Goal: Check status: Check status

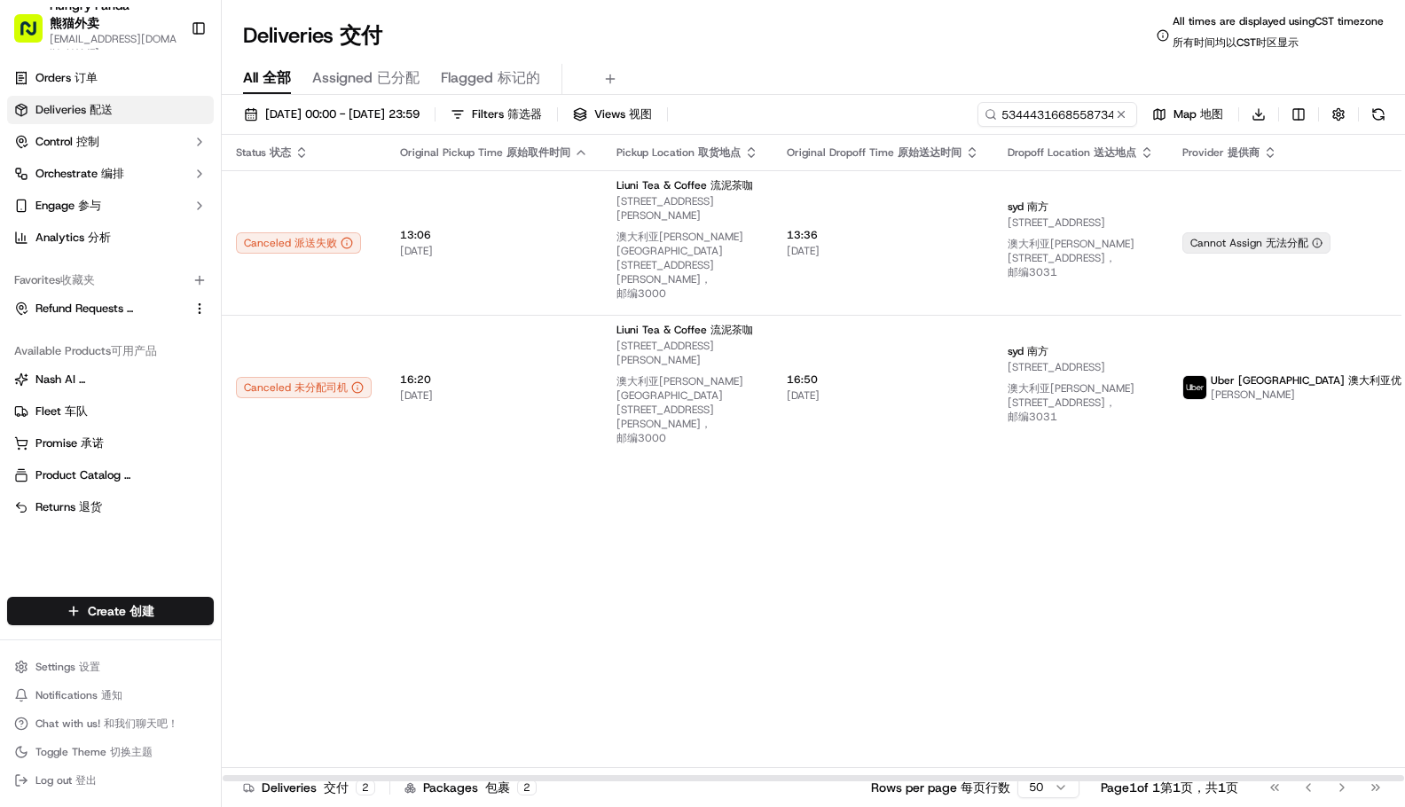
type input "5344431668558734991125"
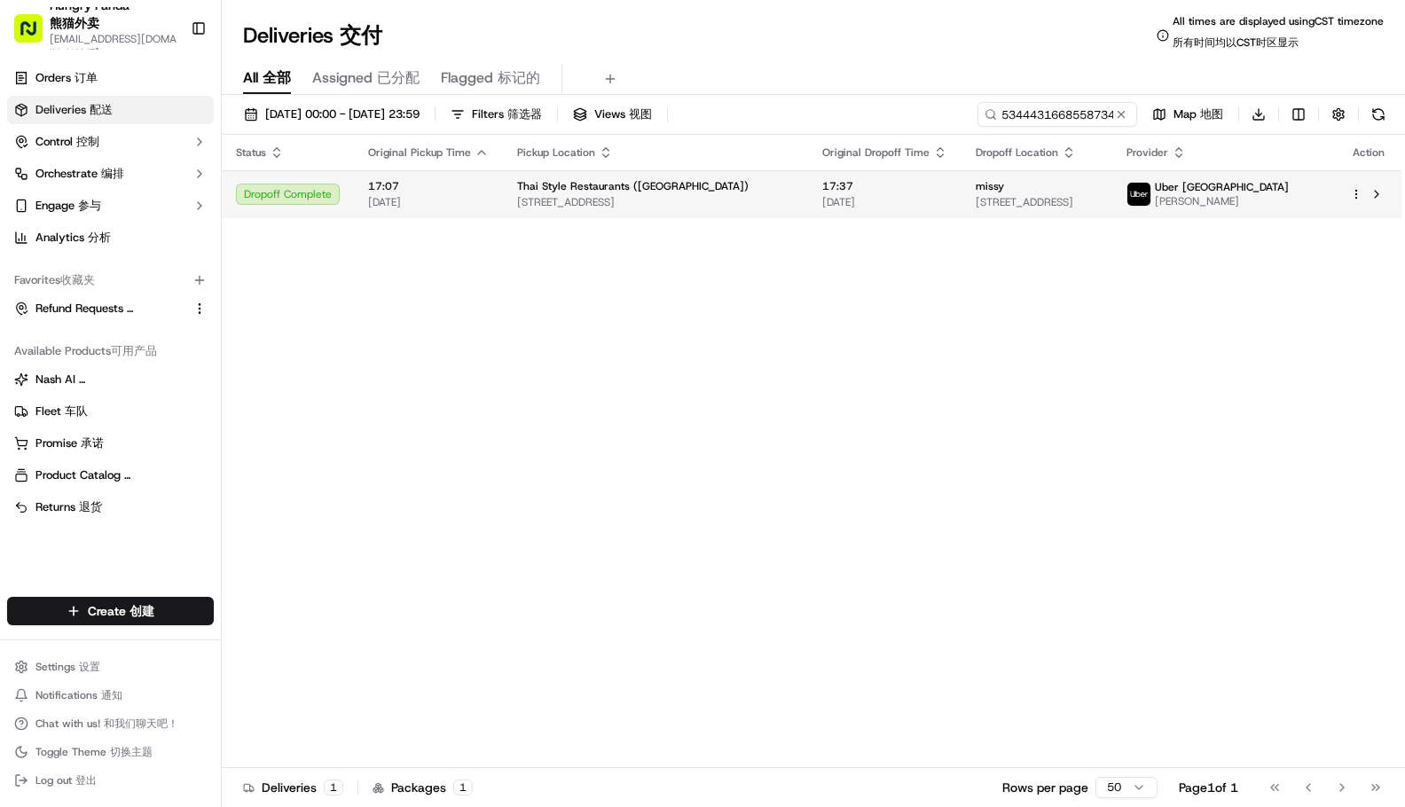
click at [1257, 199] on span "[PERSON_NAME]" at bounding box center [1222, 201] width 134 height 14
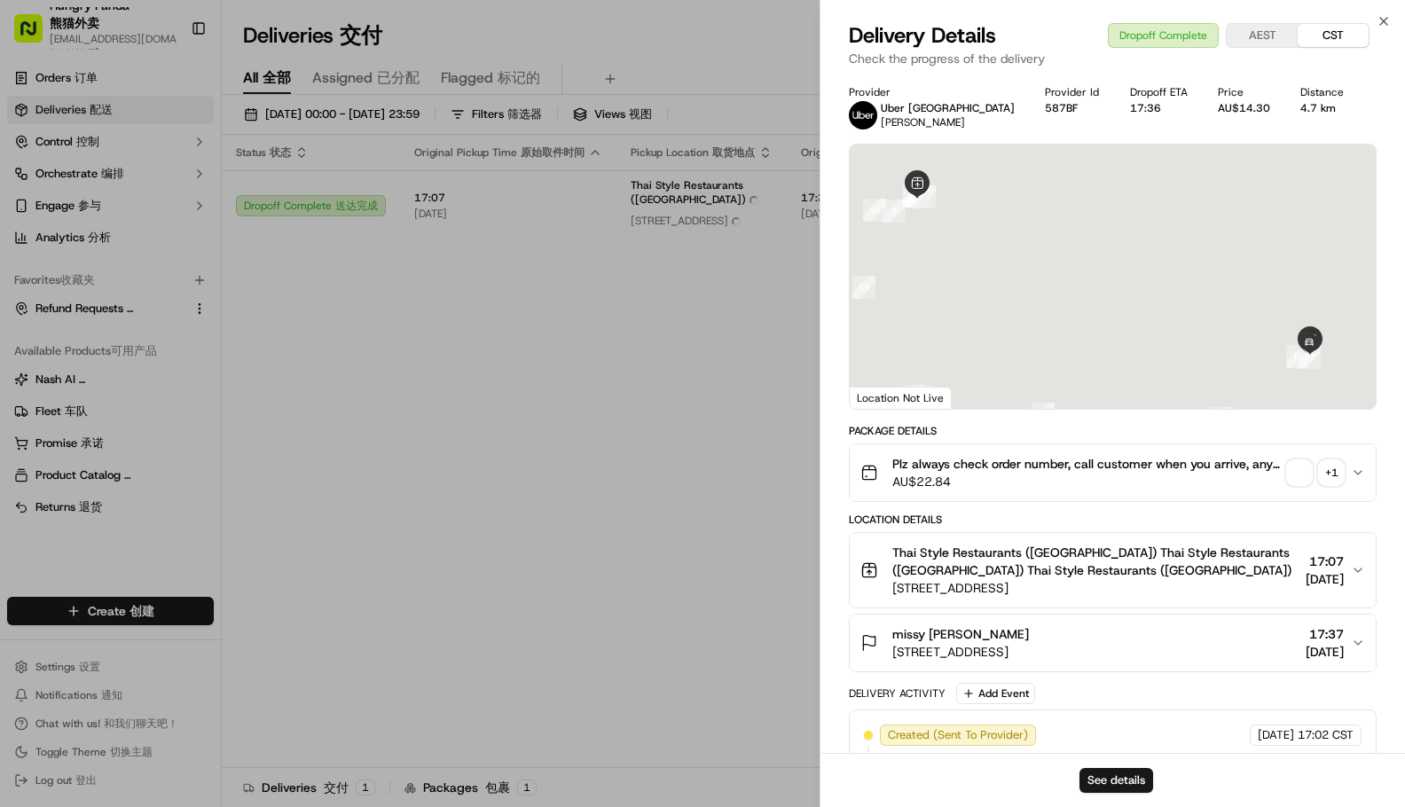
click at [1322, 471] on div "+ 1" at bounding box center [1331, 472] width 25 height 25
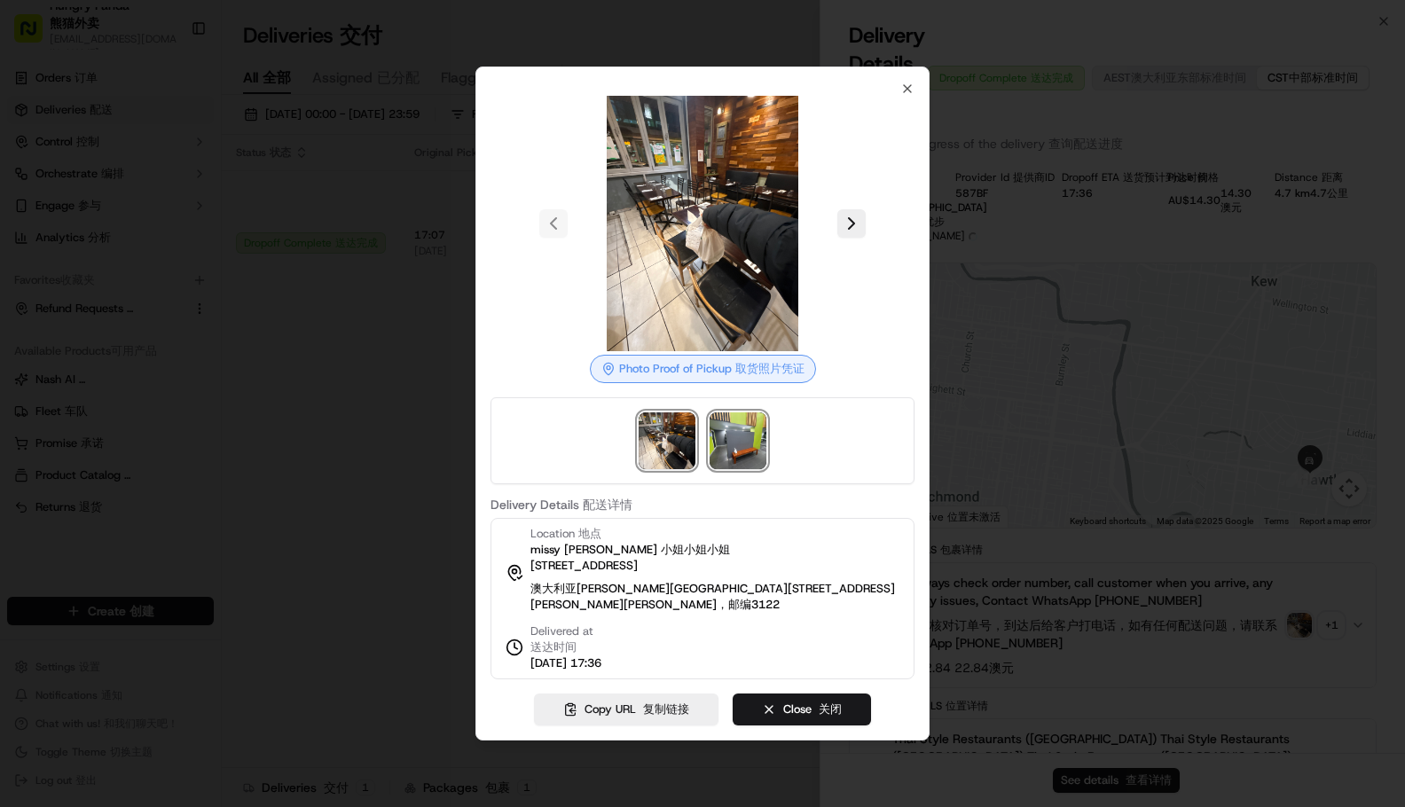
click at [755, 451] on img at bounding box center [738, 440] width 57 height 57
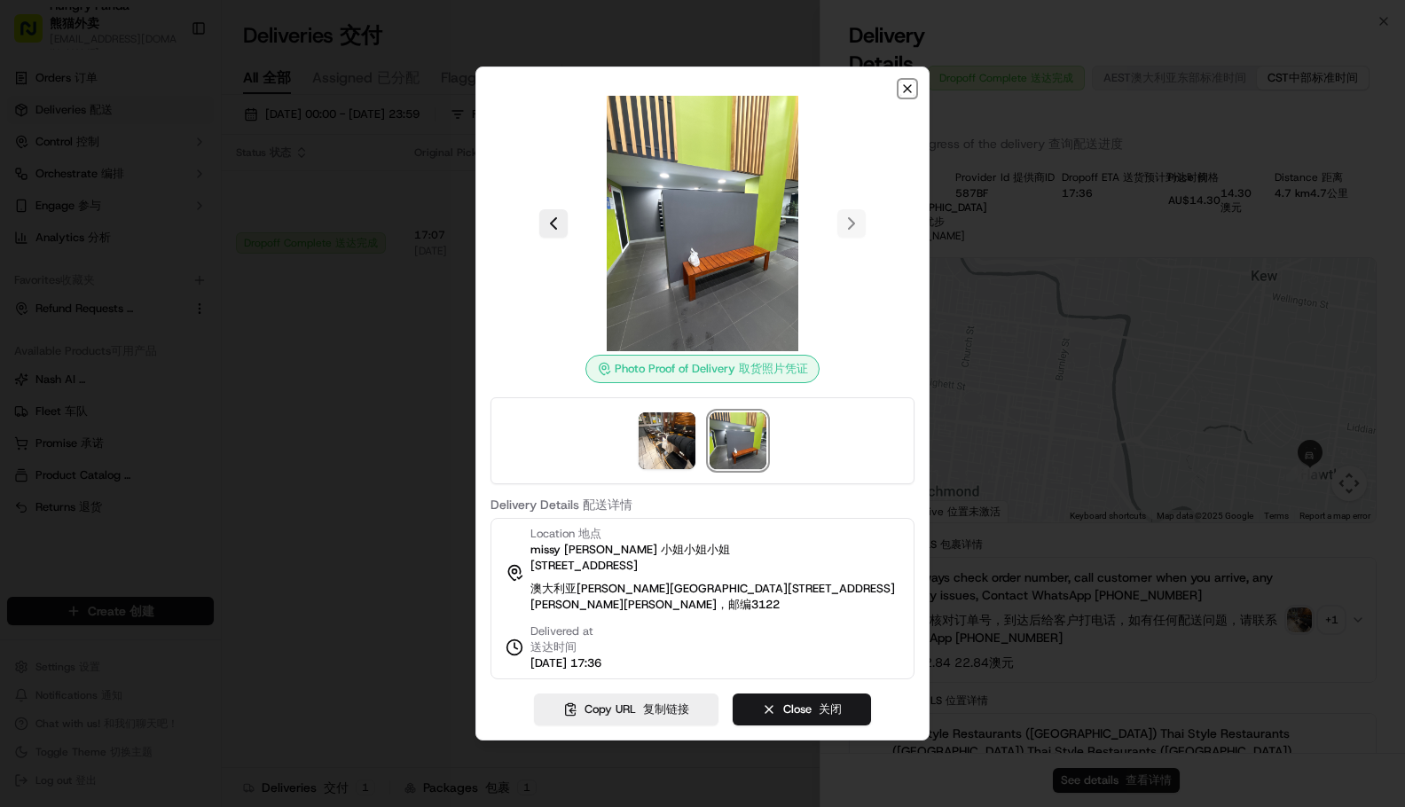
click at [912, 88] on icon "button" at bounding box center [907, 89] width 14 height 14
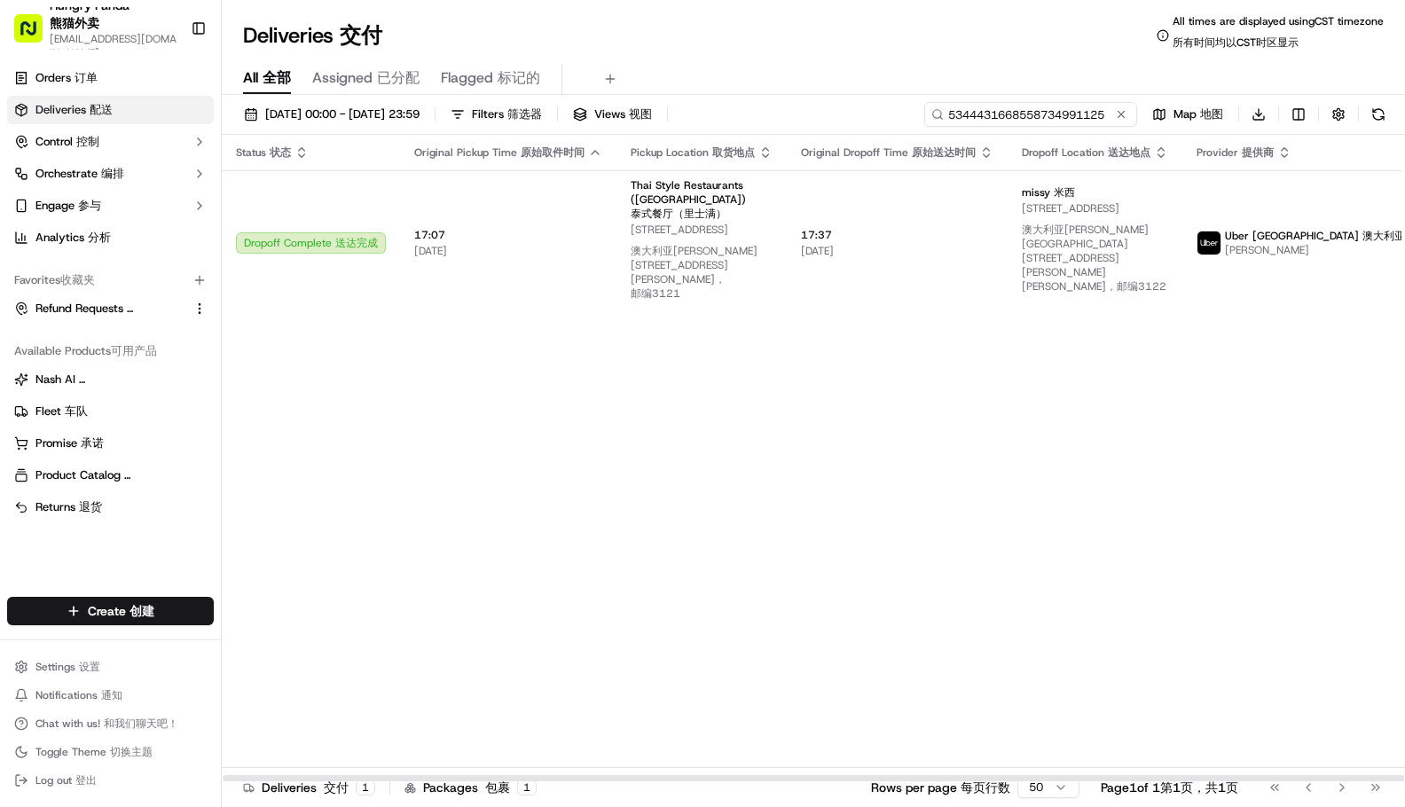
click at [1033, 109] on input "5344431668558734991125" at bounding box center [1030, 114] width 213 height 25
drag, startPoint x: 1113, startPoint y: 375, endPoint x: 1008, endPoint y: 317, distance: 120.7
click at [1113, 375] on div "Status Status 状态 Original Pickup Time Original Pickup Time 原始取件时间 Pickup Locati…" at bounding box center [872, 458] width 1300 height 647
click at [1050, 122] on input "5344431668558734991125" at bounding box center [1030, 114] width 213 height 25
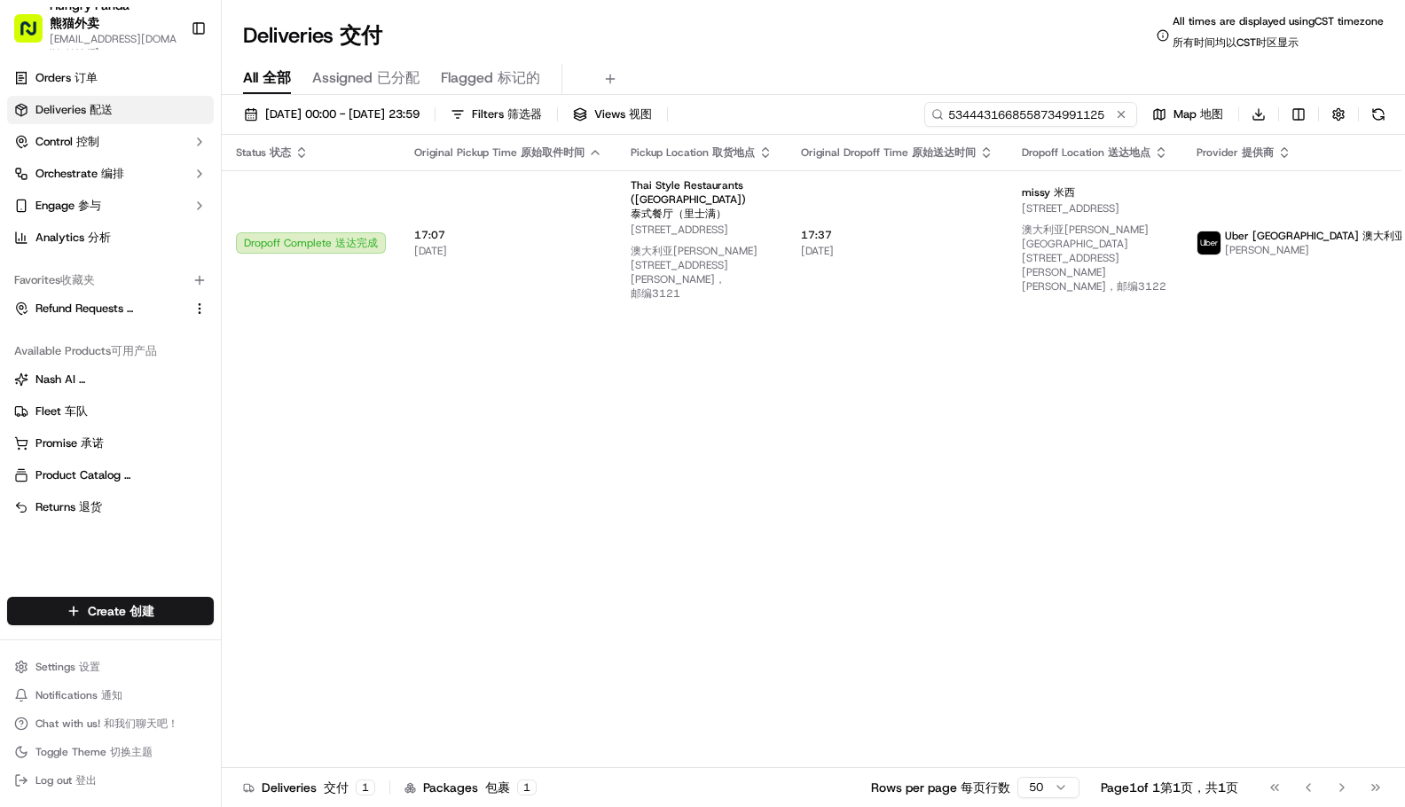
paste input "634246439815075609972"
type input "634246439815075609972"
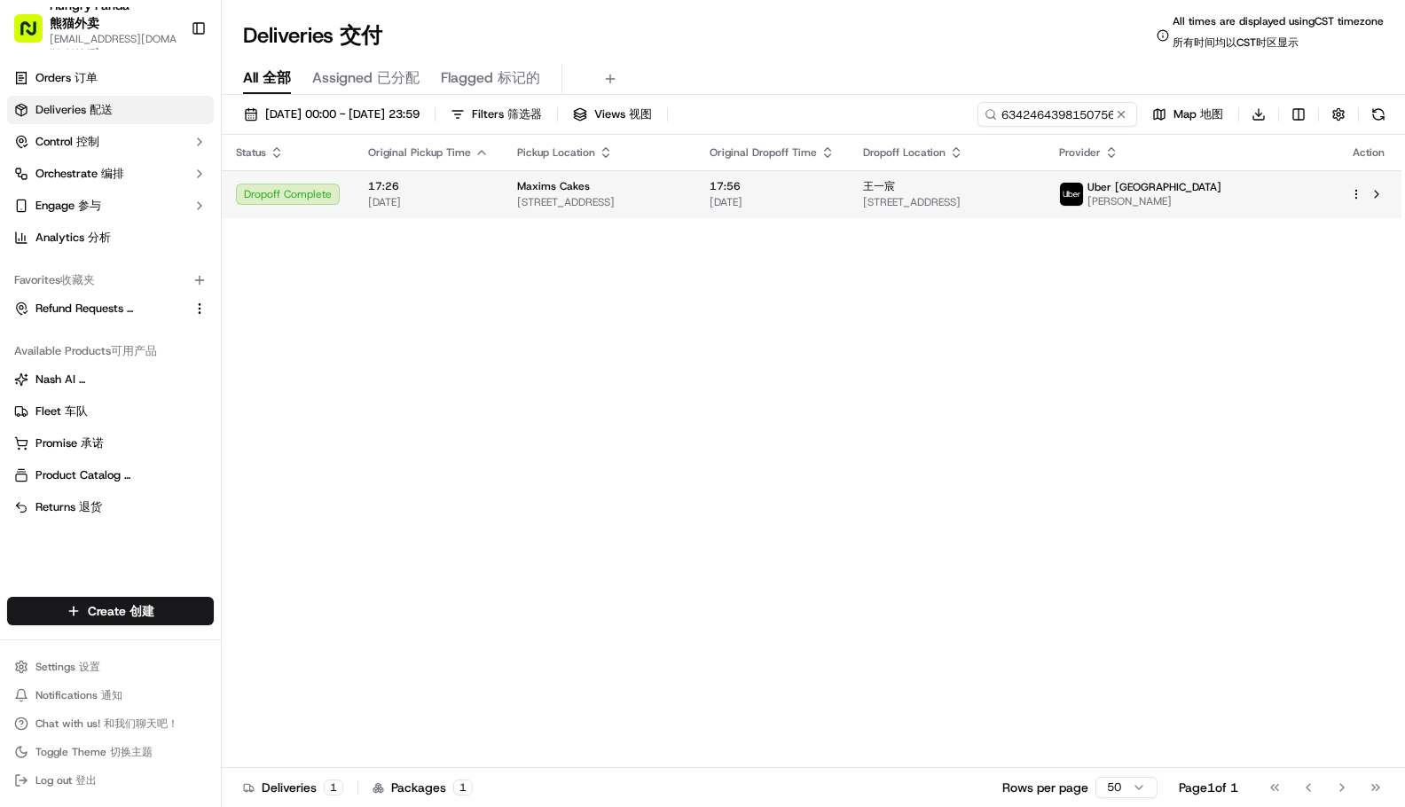
click at [1221, 194] on span "[PERSON_NAME]" at bounding box center [1154, 201] width 134 height 14
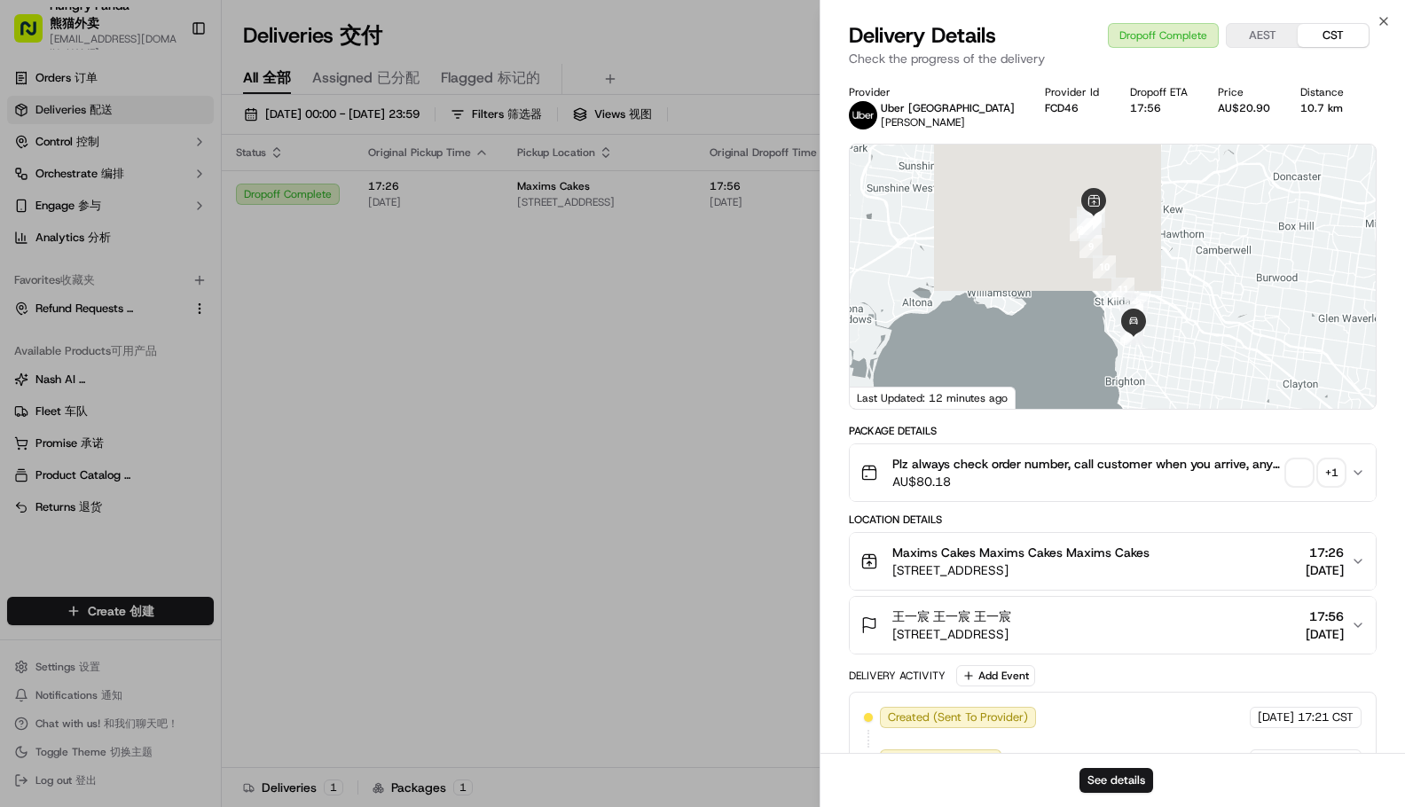
click at [1334, 465] on div "+ 1" at bounding box center [1331, 472] width 25 height 25
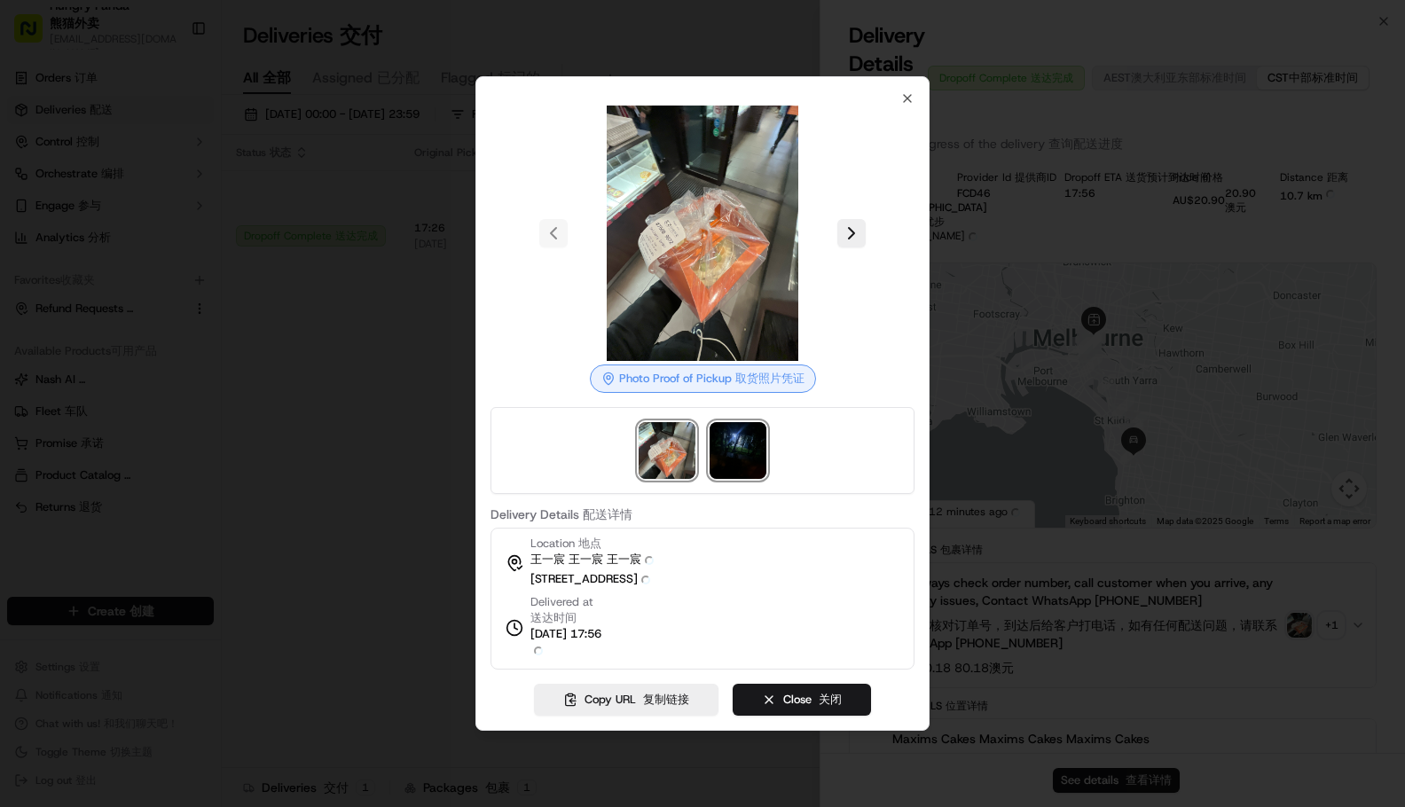
click at [740, 463] on img at bounding box center [738, 450] width 57 height 57
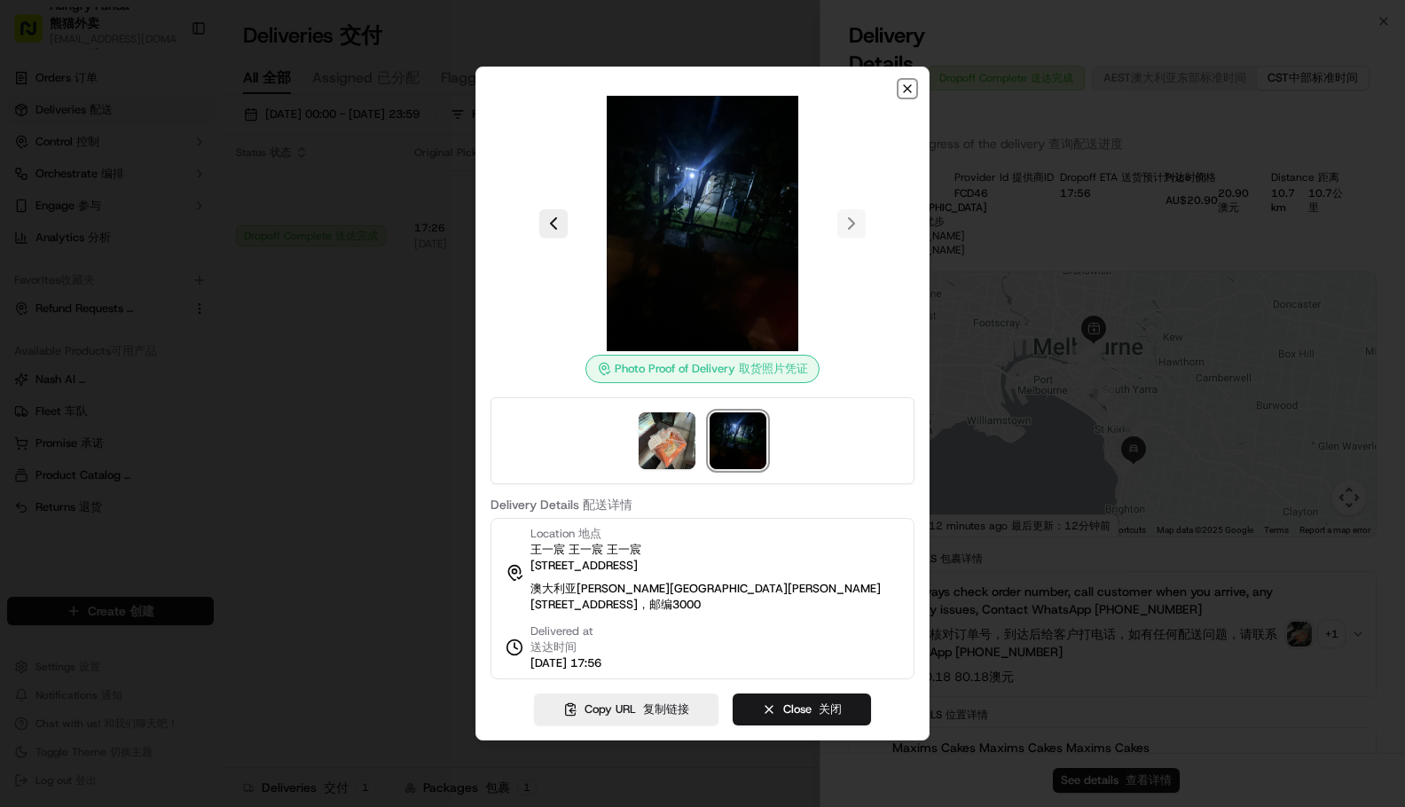
click at [906, 85] on icon "button" at bounding box center [907, 89] width 14 height 14
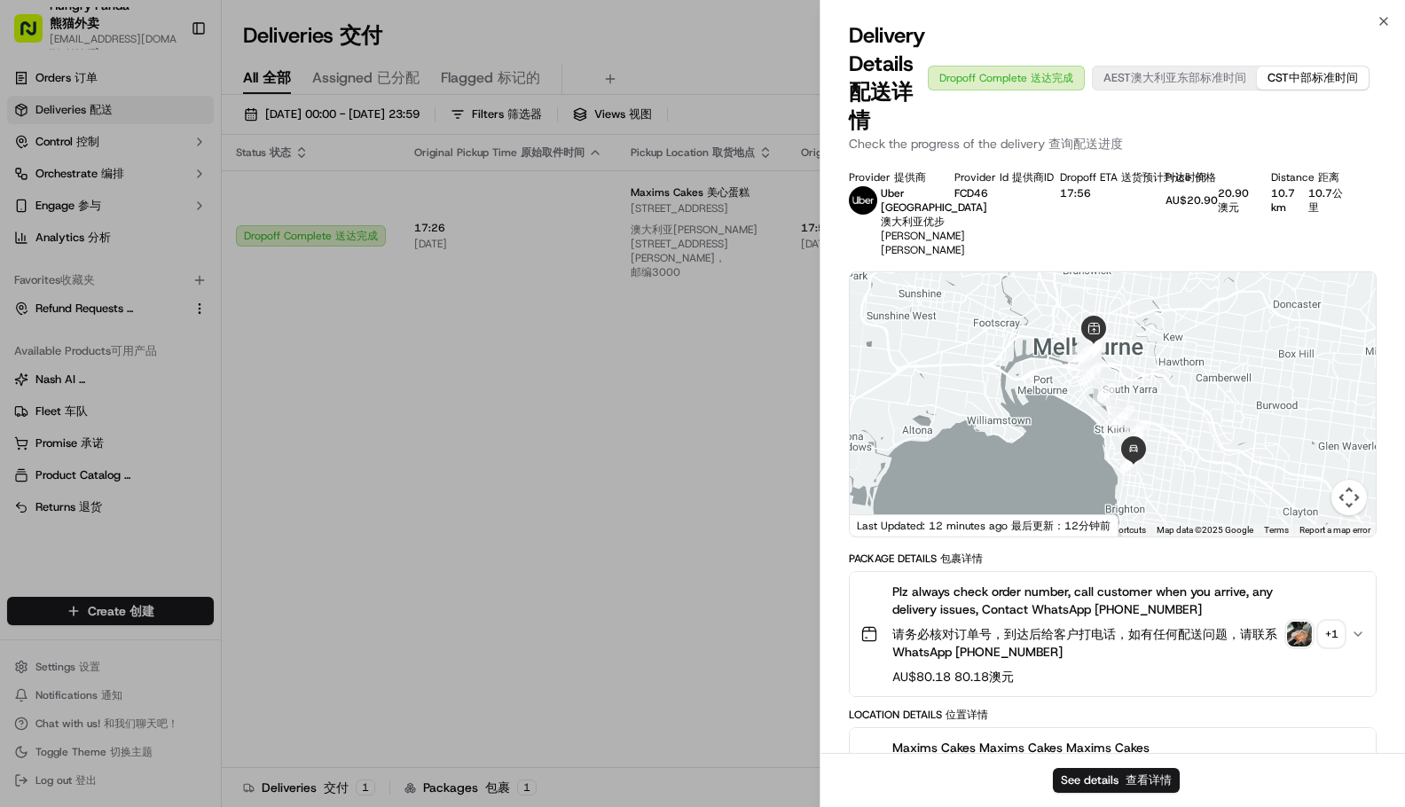
drag, startPoint x: 324, startPoint y: 425, endPoint x: 723, endPoint y: 158, distance: 480.2
click at [326, 421] on div at bounding box center [702, 403] width 1405 height 807
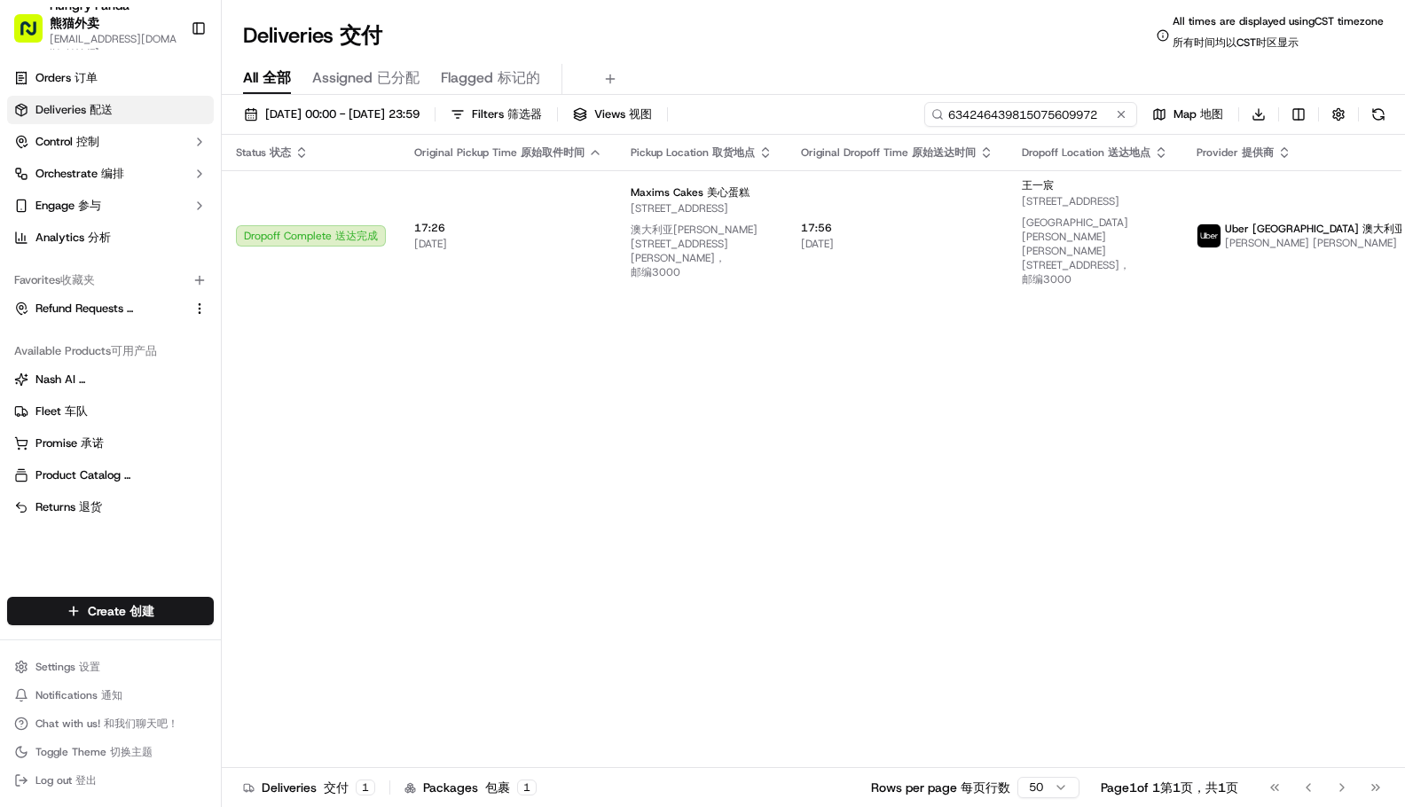
click at [1030, 102] on input "634246439815075609972" at bounding box center [1030, 114] width 213 height 25
drag, startPoint x: 1160, startPoint y: 466, endPoint x: 761, endPoint y: 1, distance: 612.6
click at [1159, 461] on div "Status Status 状态 Original Pickup Time Original Pickup Time 原始取件时间 Pickup Locati…" at bounding box center [872, 458] width 1300 height 647
click at [1045, 105] on input "634246439815075609972" at bounding box center [1030, 114] width 213 height 25
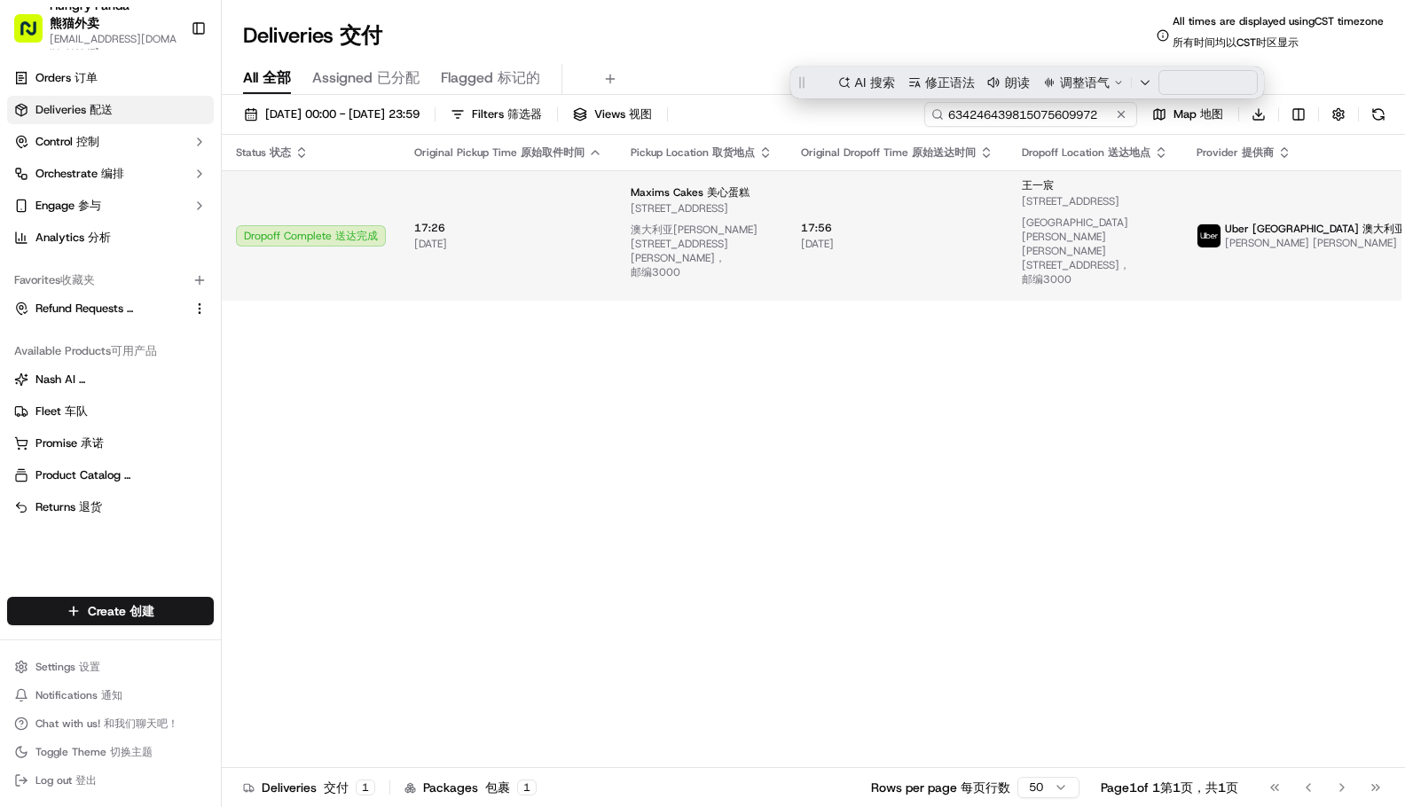
paste input "5421464588352788721800"
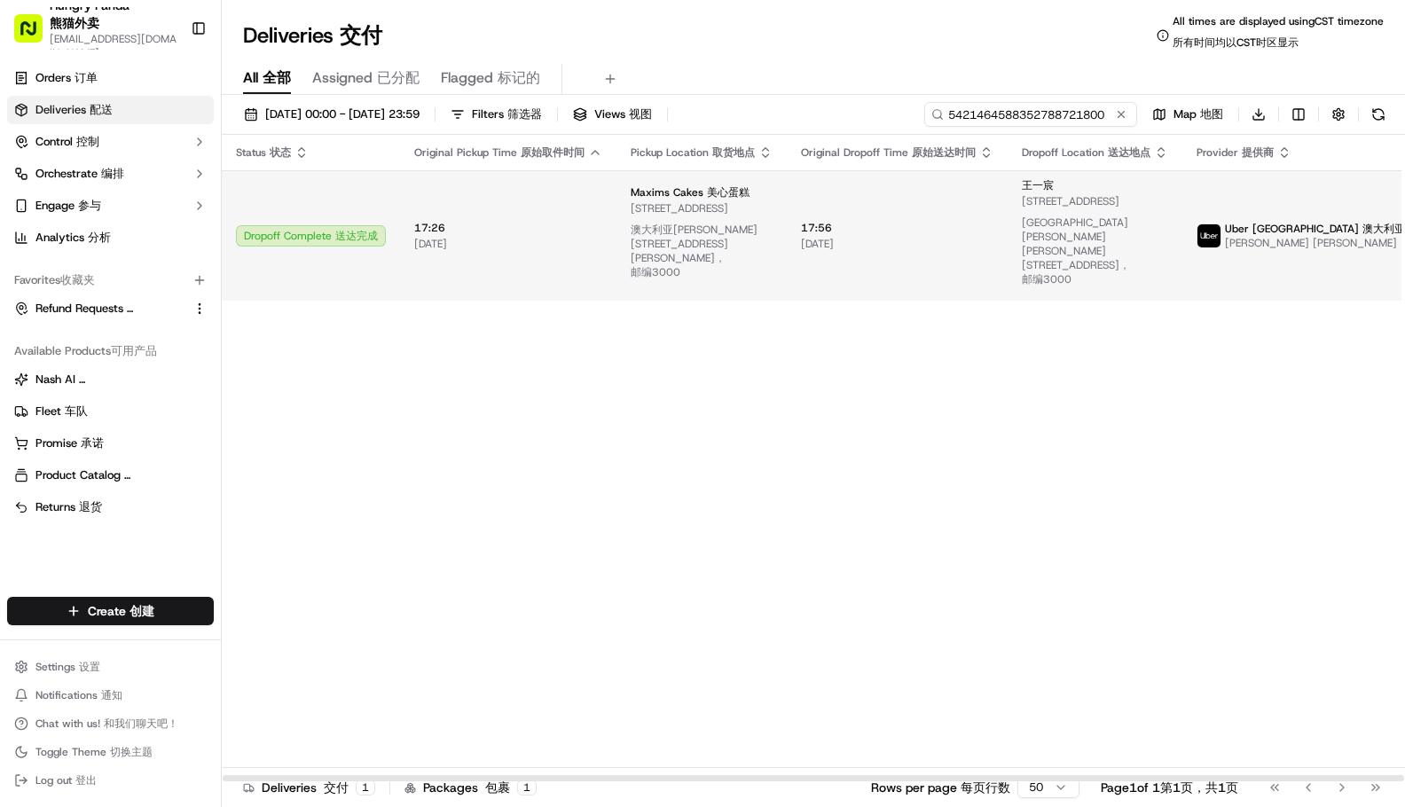
type input "5421464588352788721800"
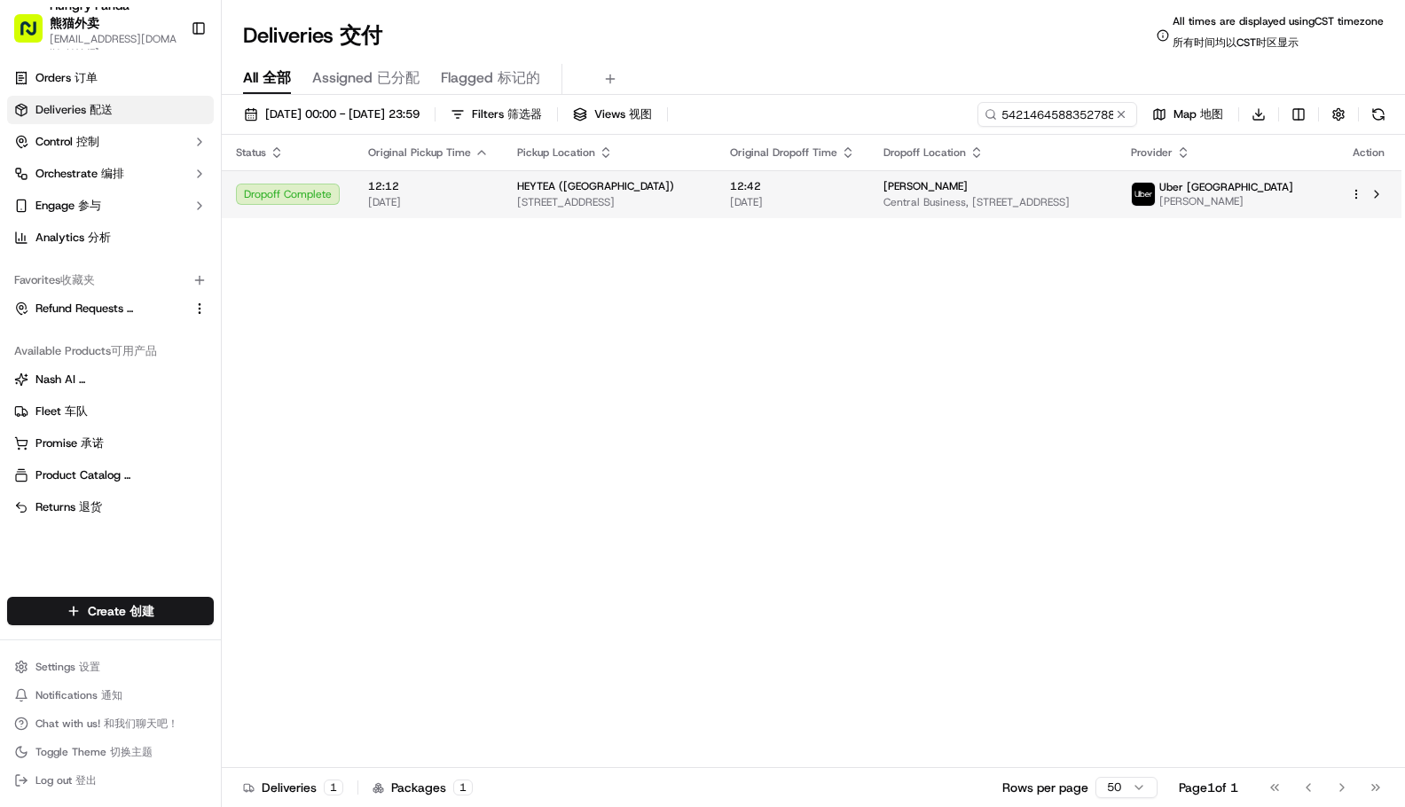
click at [1252, 197] on div "Uber Australia [PERSON_NAME]" at bounding box center [1212, 194] width 162 height 28
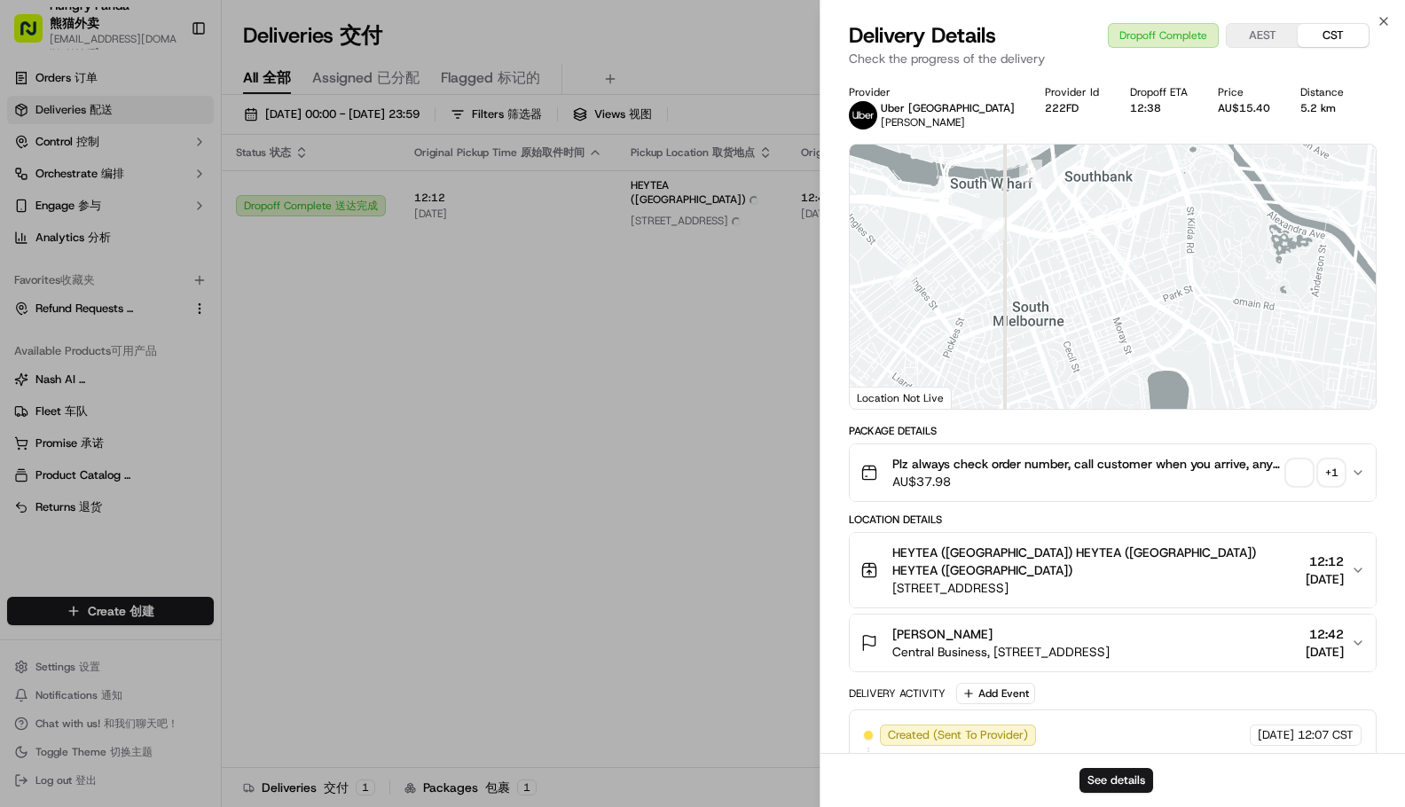
click at [1330, 474] on div "+ 1" at bounding box center [1331, 472] width 25 height 25
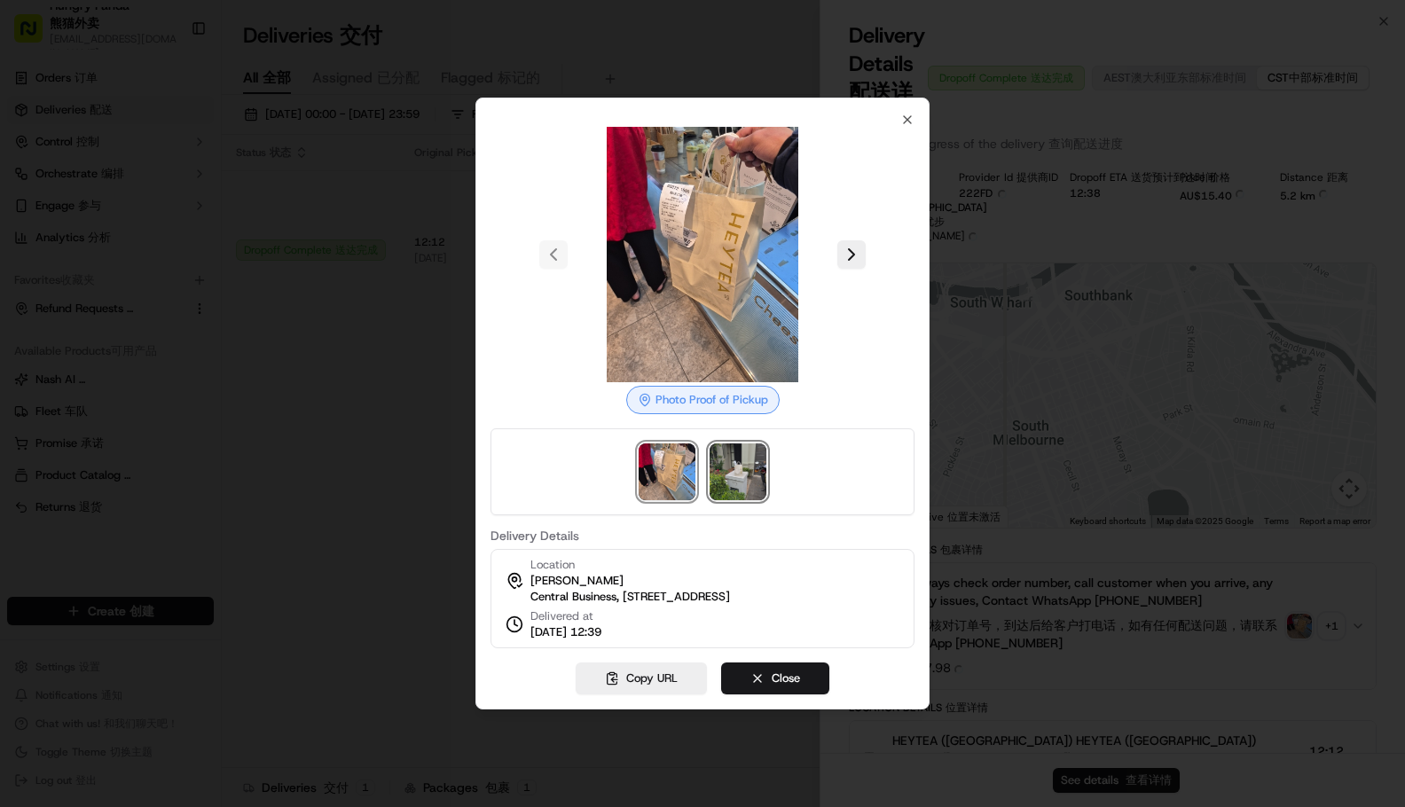
click at [730, 446] on img at bounding box center [738, 471] width 57 height 57
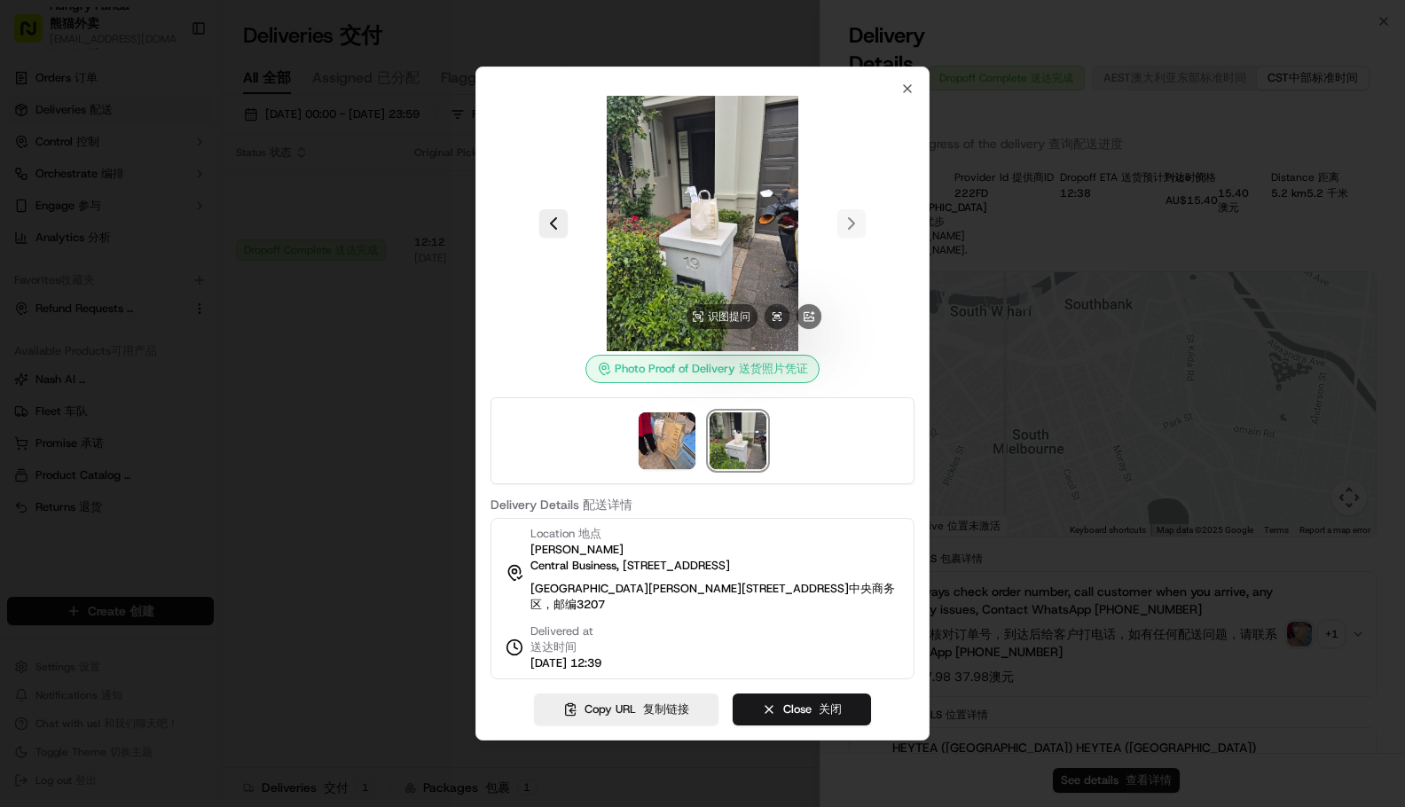
click at [533, 376] on div "Photo Proof of Delivery Photo Proof of Delivery 送货照片凭证" at bounding box center [702, 290] width 424 height 388
click at [906, 82] on icon "button" at bounding box center [907, 89] width 14 height 14
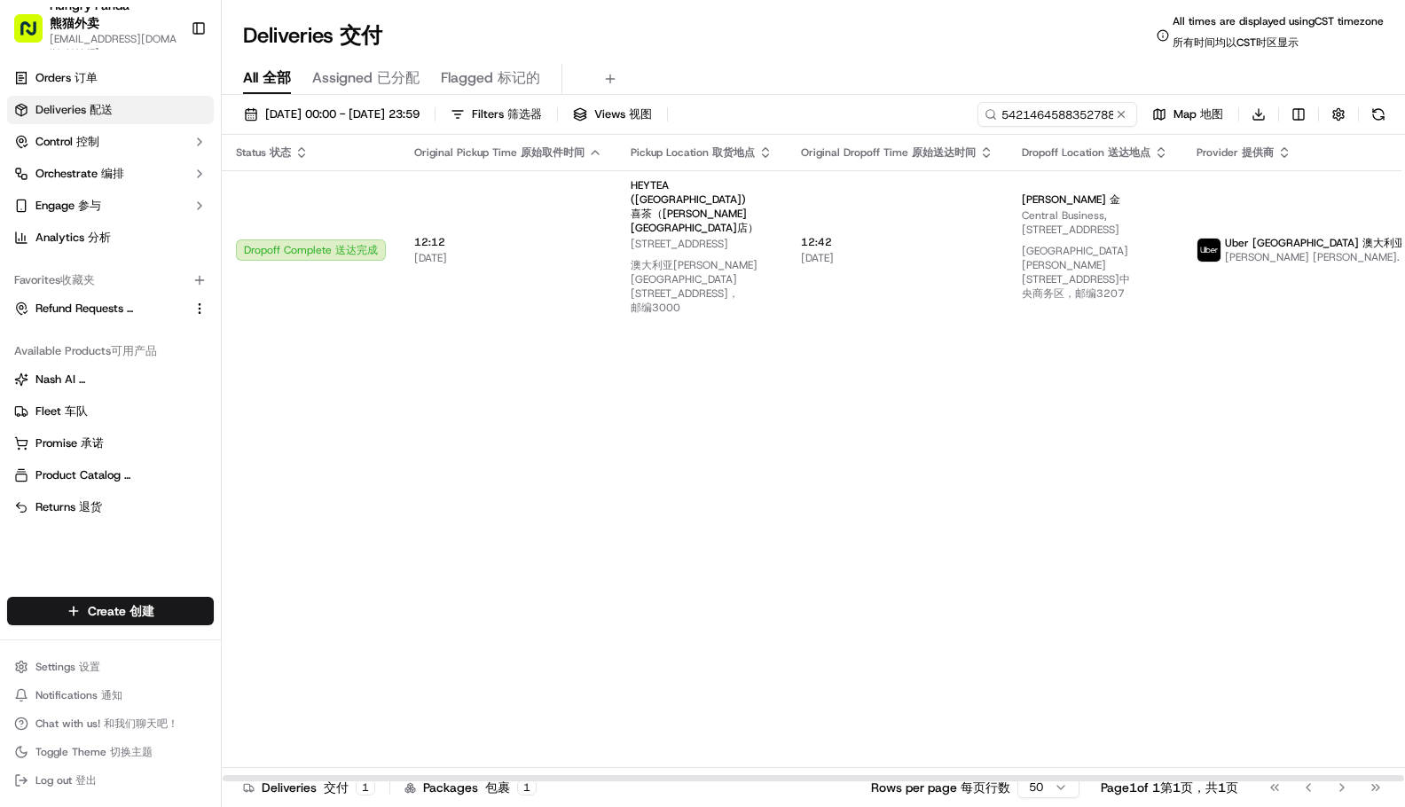
click at [901, 75] on div "All All 全部 Assigned Assigned 已分配 Flagged Flagged 标记的" at bounding box center [813, 79] width 1183 height 31
click at [1044, 114] on input "5421464588352788721800" at bounding box center [1030, 114] width 213 height 25
click at [1148, 526] on div "Status Status 状态 Original Pickup Time Original Pickup Time 原始取件时间 Pickup Locati…" at bounding box center [872, 458] width 1300 height 647
click at [1041, 114] on input "5421464588352788721800" at bounding box center [1030, 114] width 213 height 25
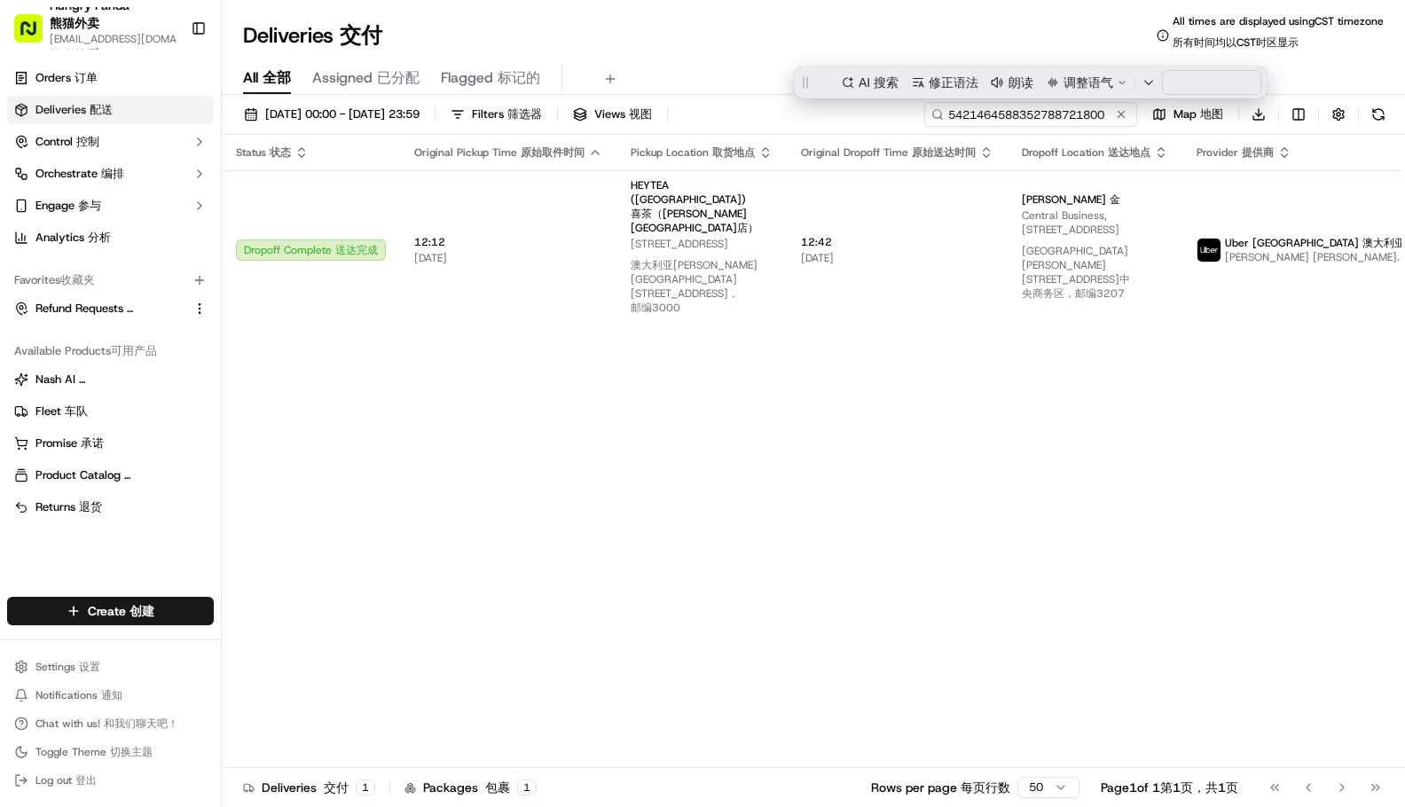
paste input "4246446308350731261485"
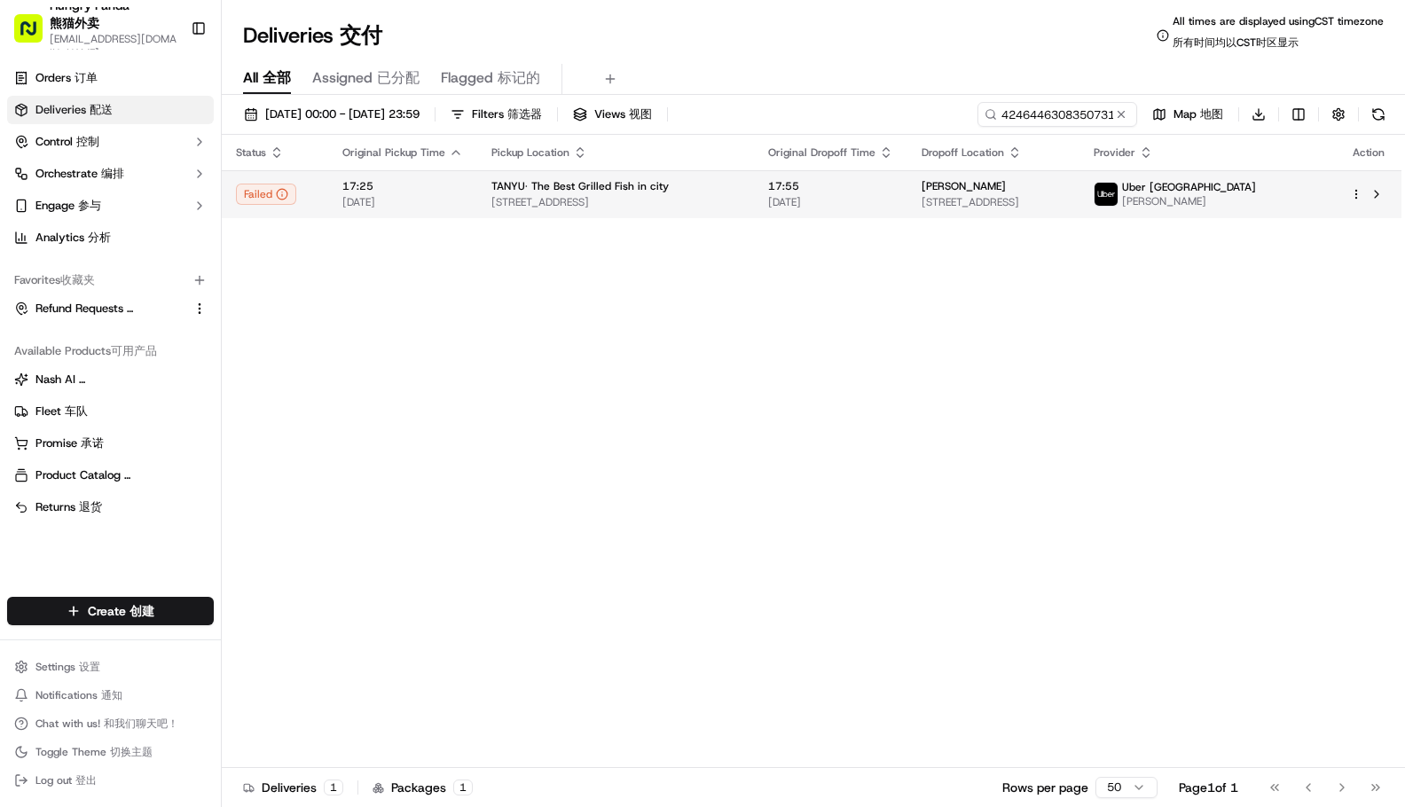
click at [1249, 196] on span "[PERSON_NAME]" at bounding box center [1189, 201] width 134 height 14
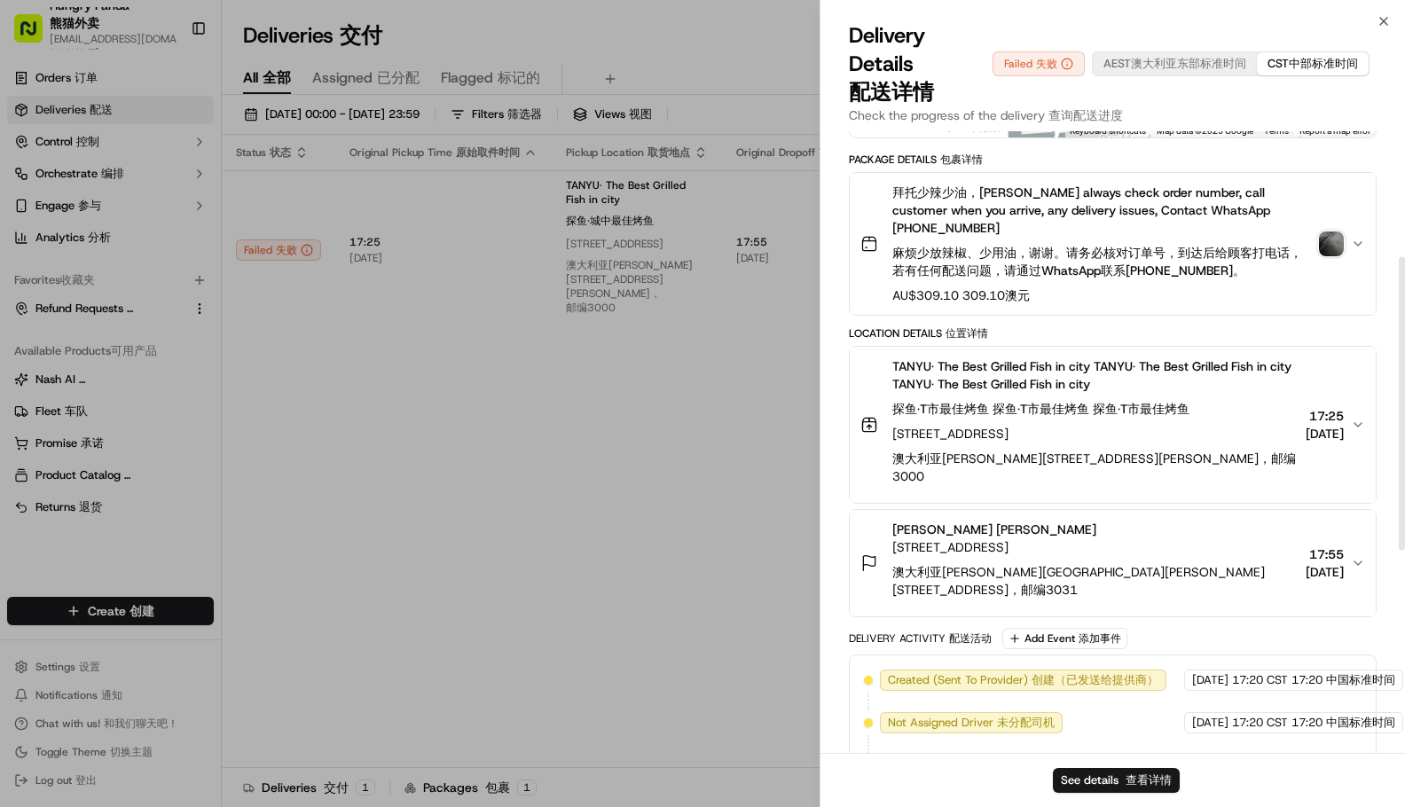
scroll to position [137, 0]
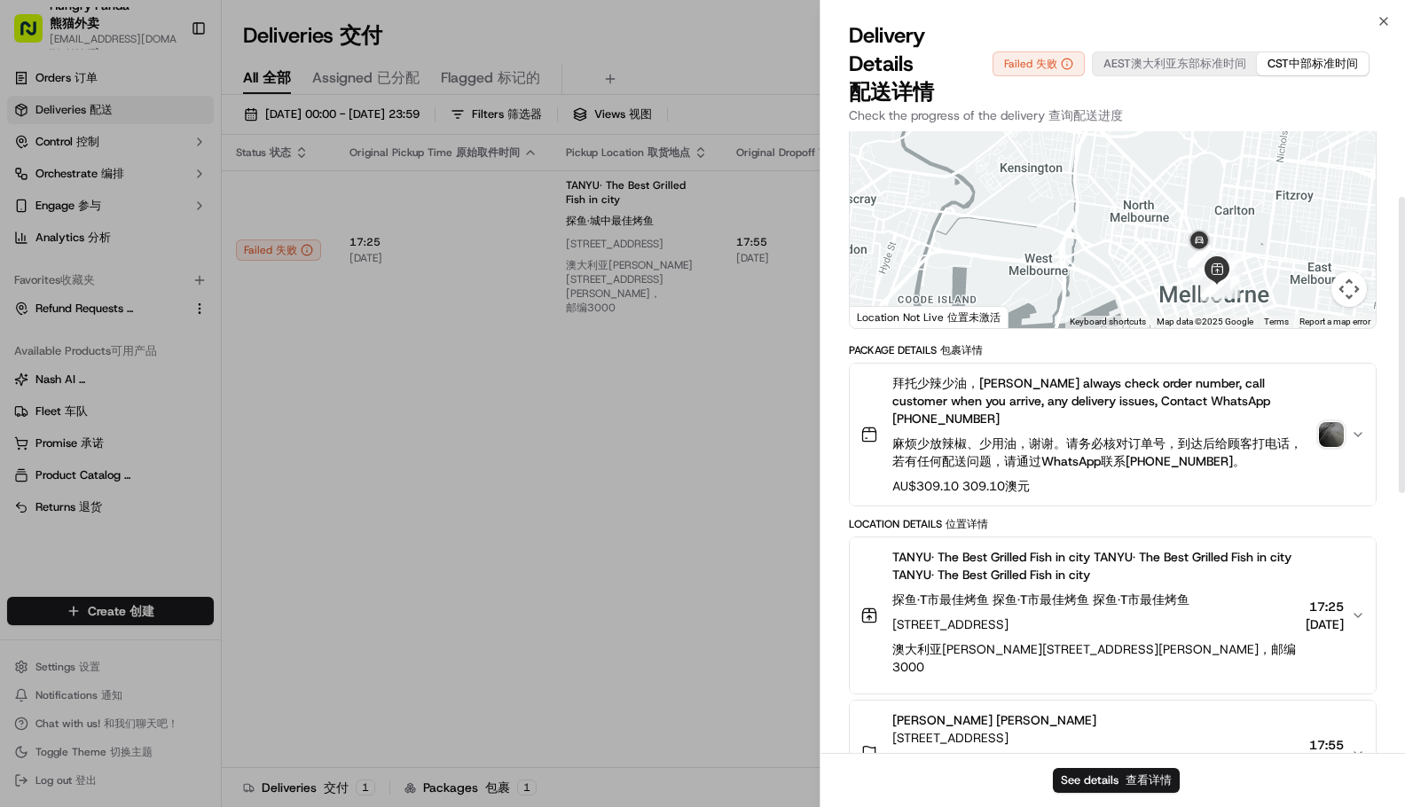
click at [1331, 422] on img "button" at bounding box center [1331, 434] width 25 height 25
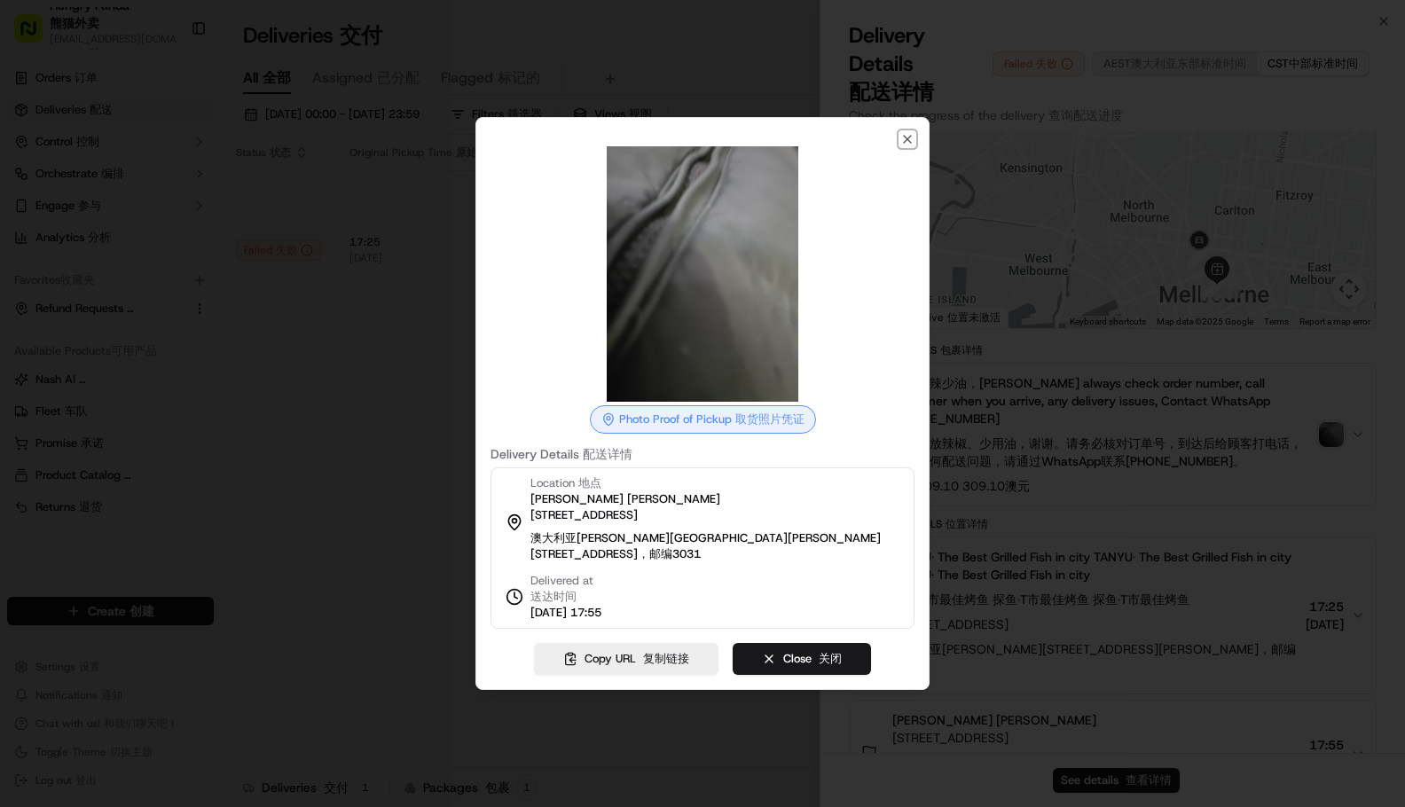
drag, startPoint x: 907, startPoint y: 133, endPoint x: 886, endPoint y: 109, distance: 32.0
click at [907, 133] on icon "button" at bounding box center [907, 139] width 14 height 14
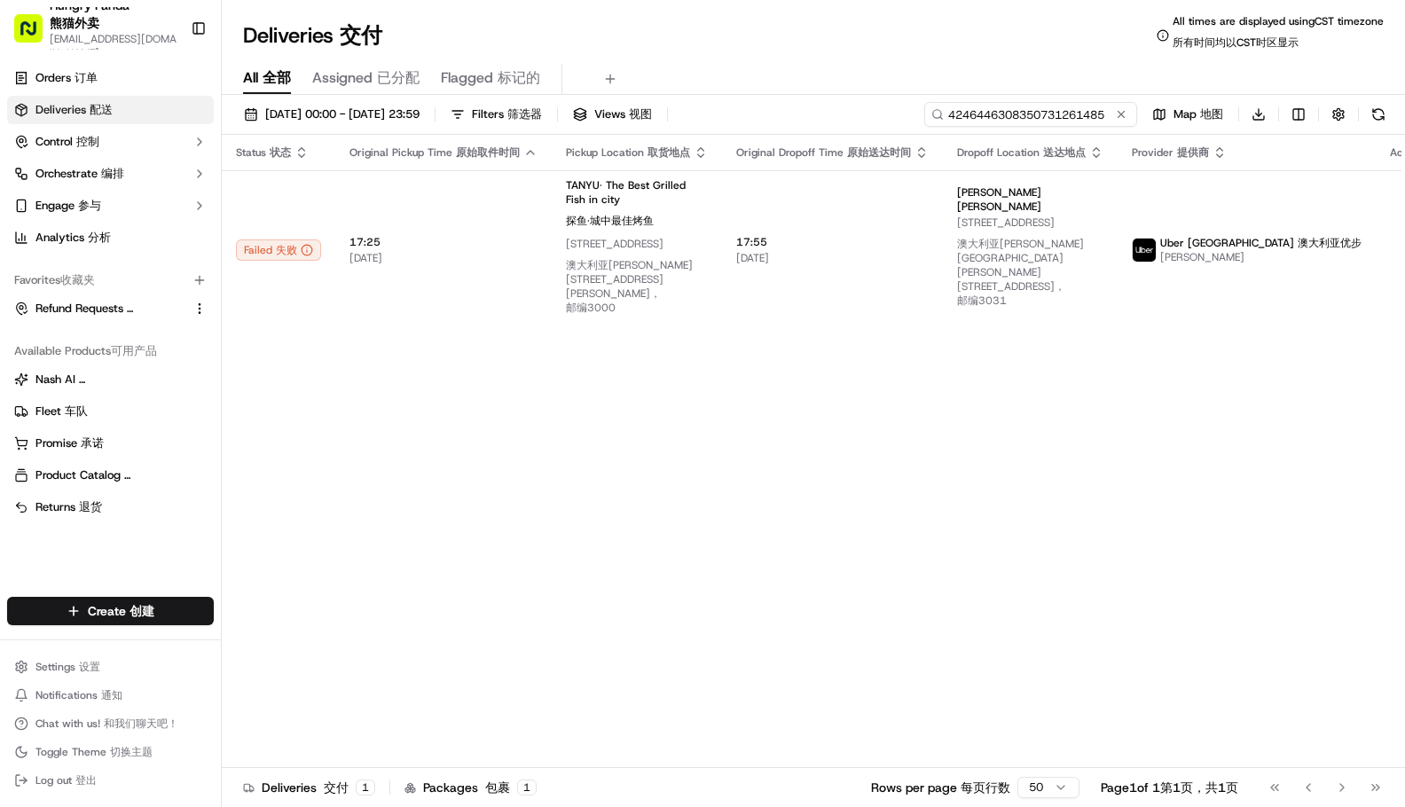
click at [1038, 114] on input "4246446308350731261485" at bounding box center [1030, 114] width 213 height 25
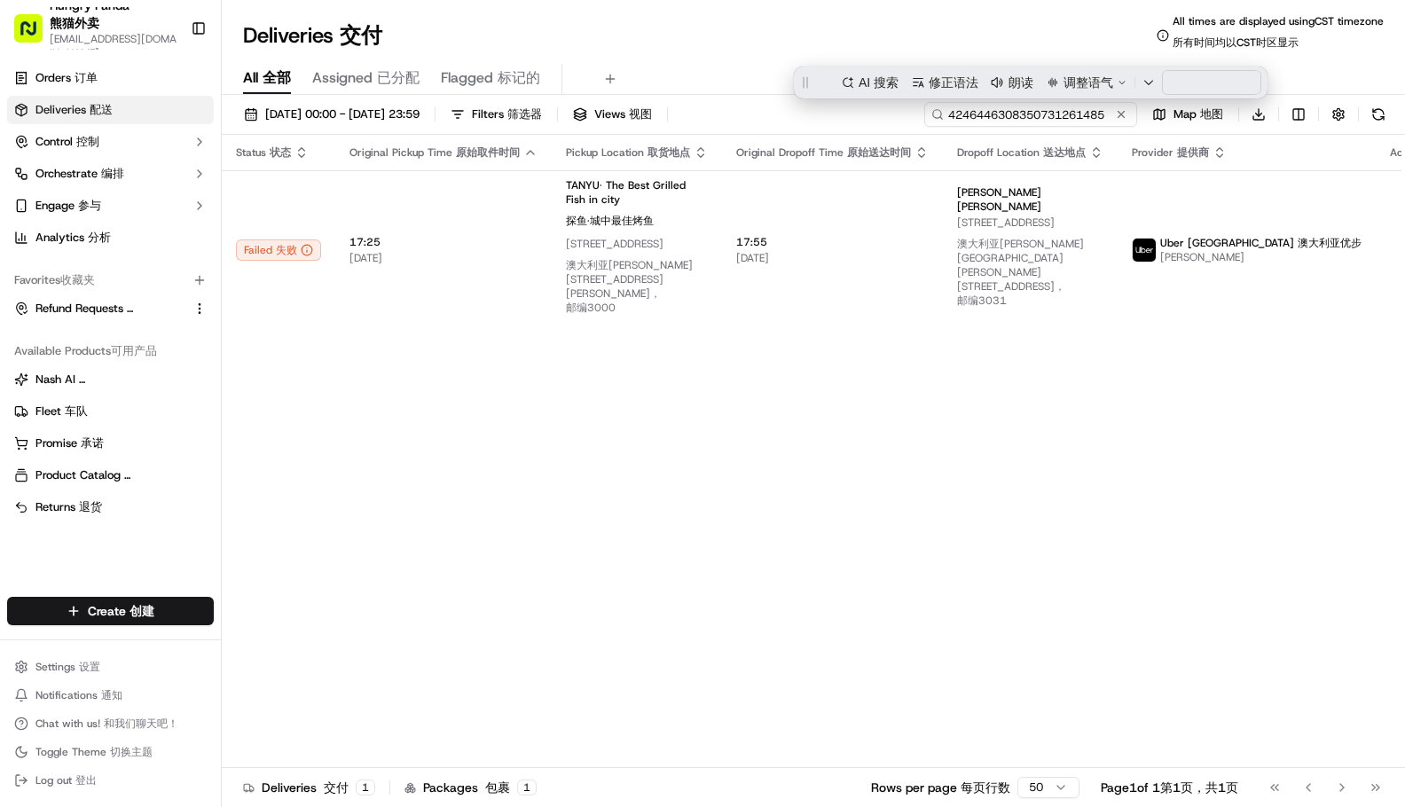
paste input "5826435658054724921637"
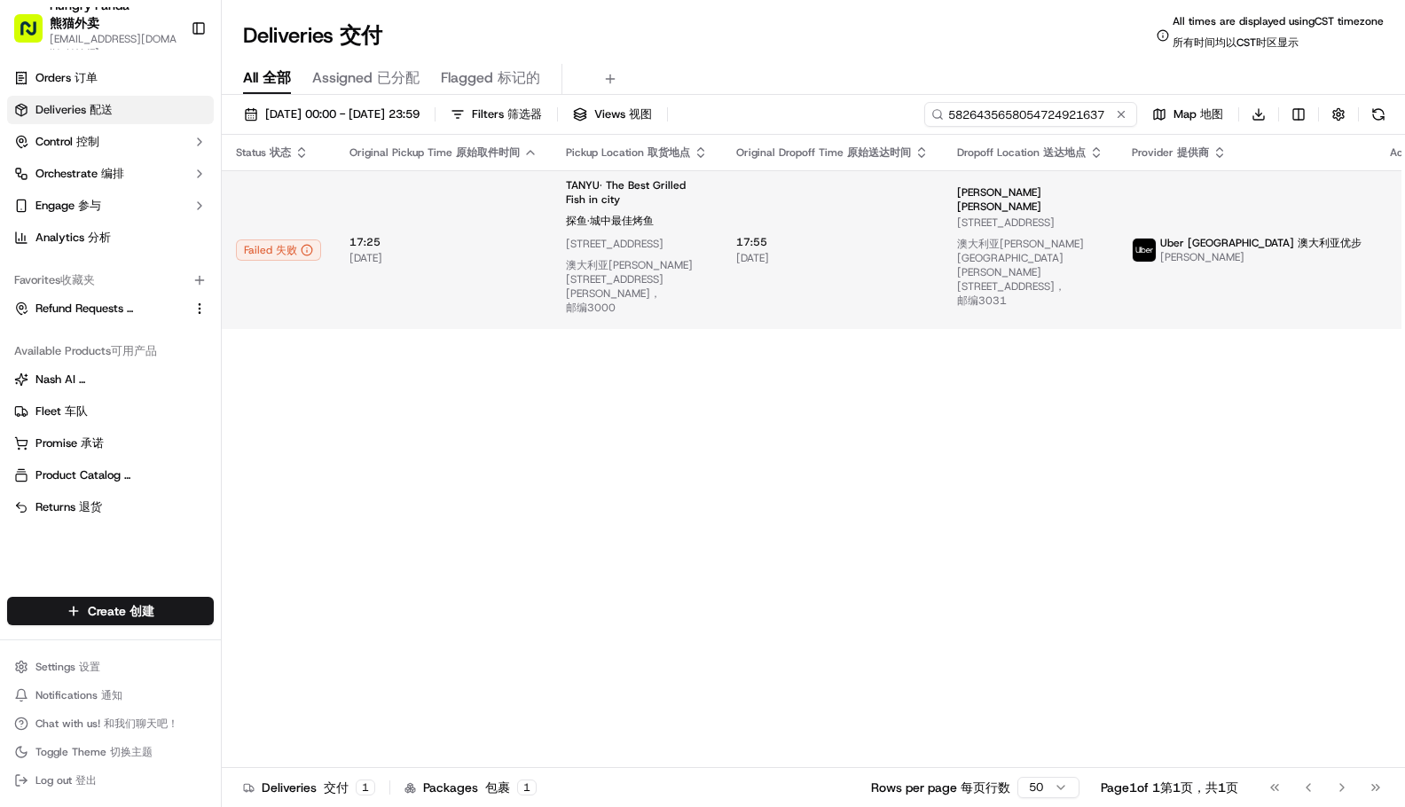
type input "5826435658054724921637"
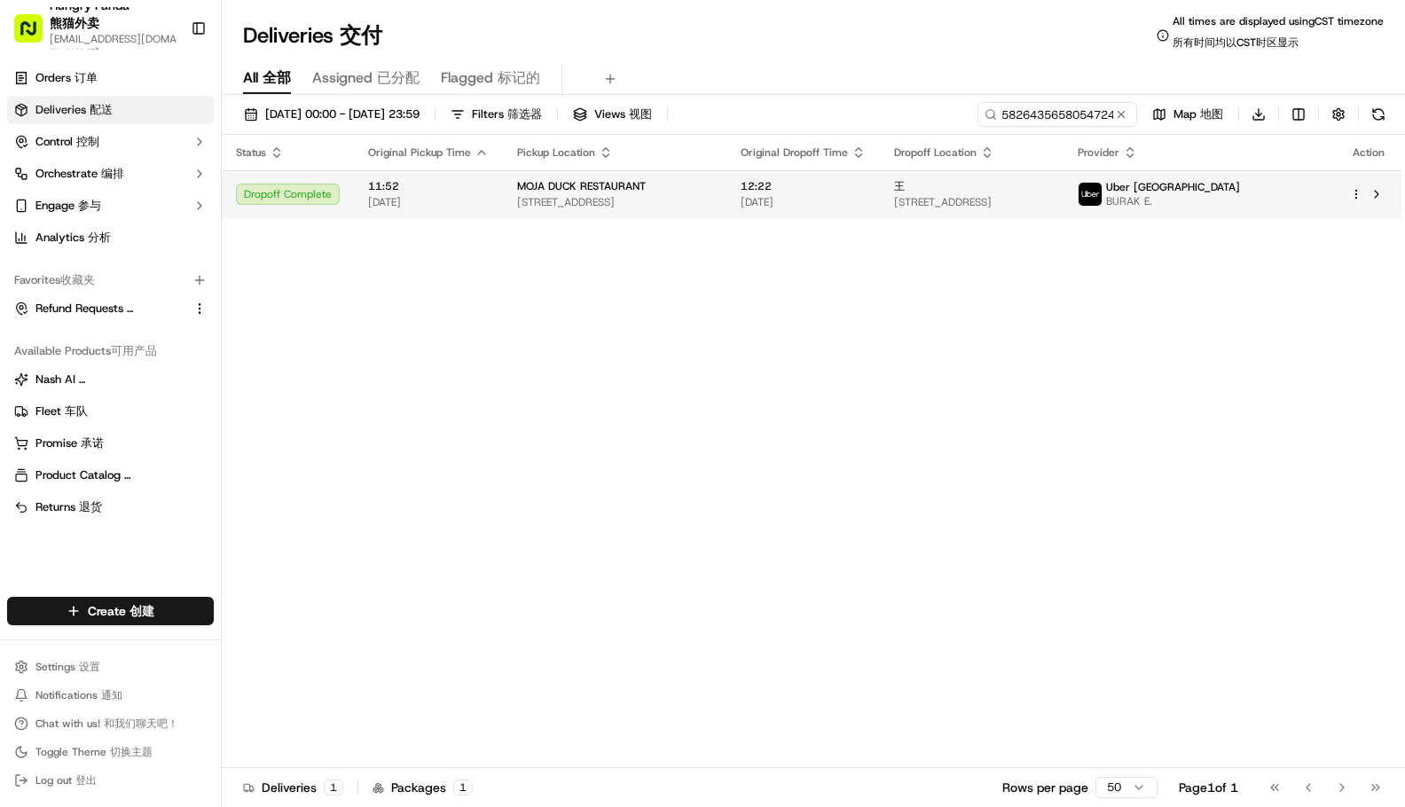
click at [1240, 200] on span "BURAK E." at bounding box center [1173, 201] width 134 height 14
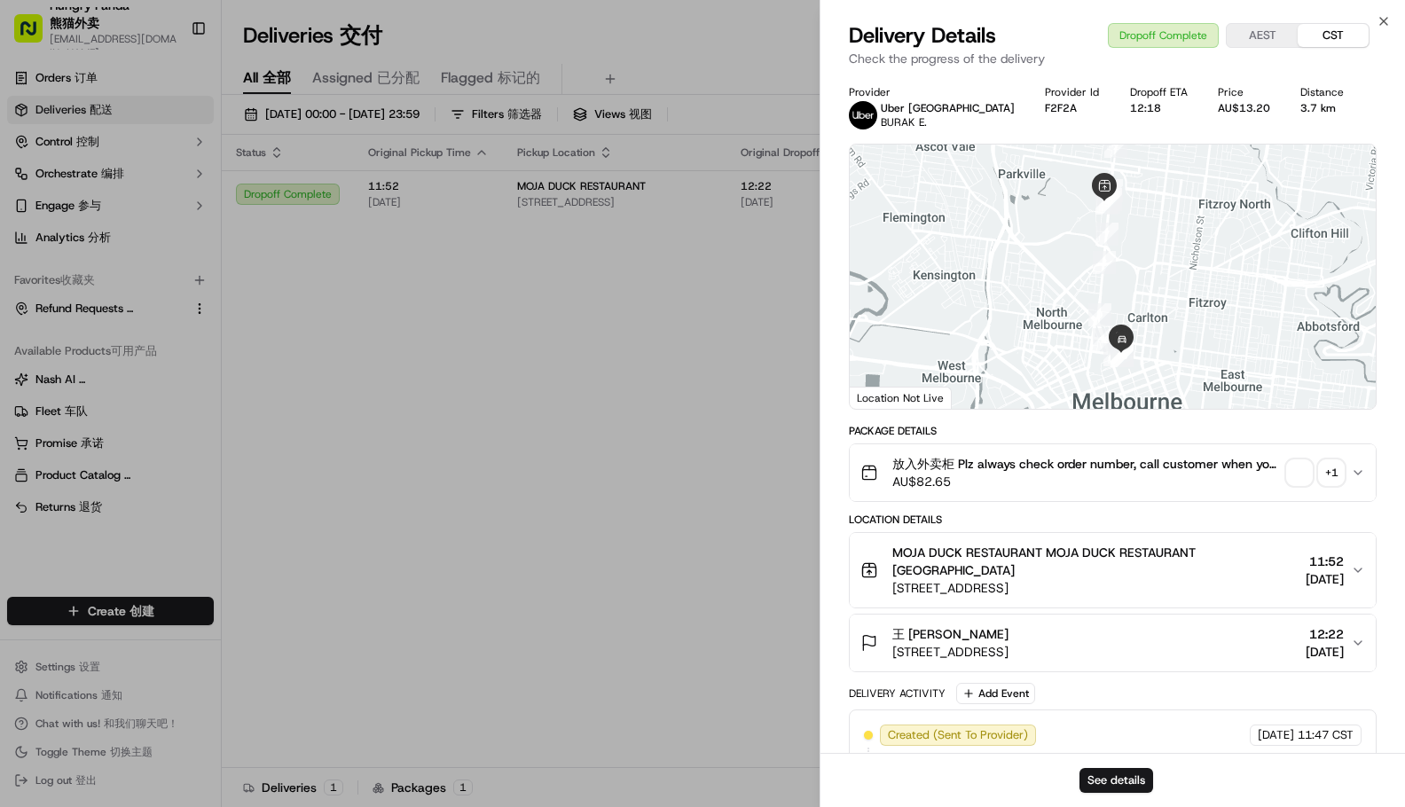
click at [1336, 465] on div "+ 1" at bounding box center [1331, 472] width 25 height 25
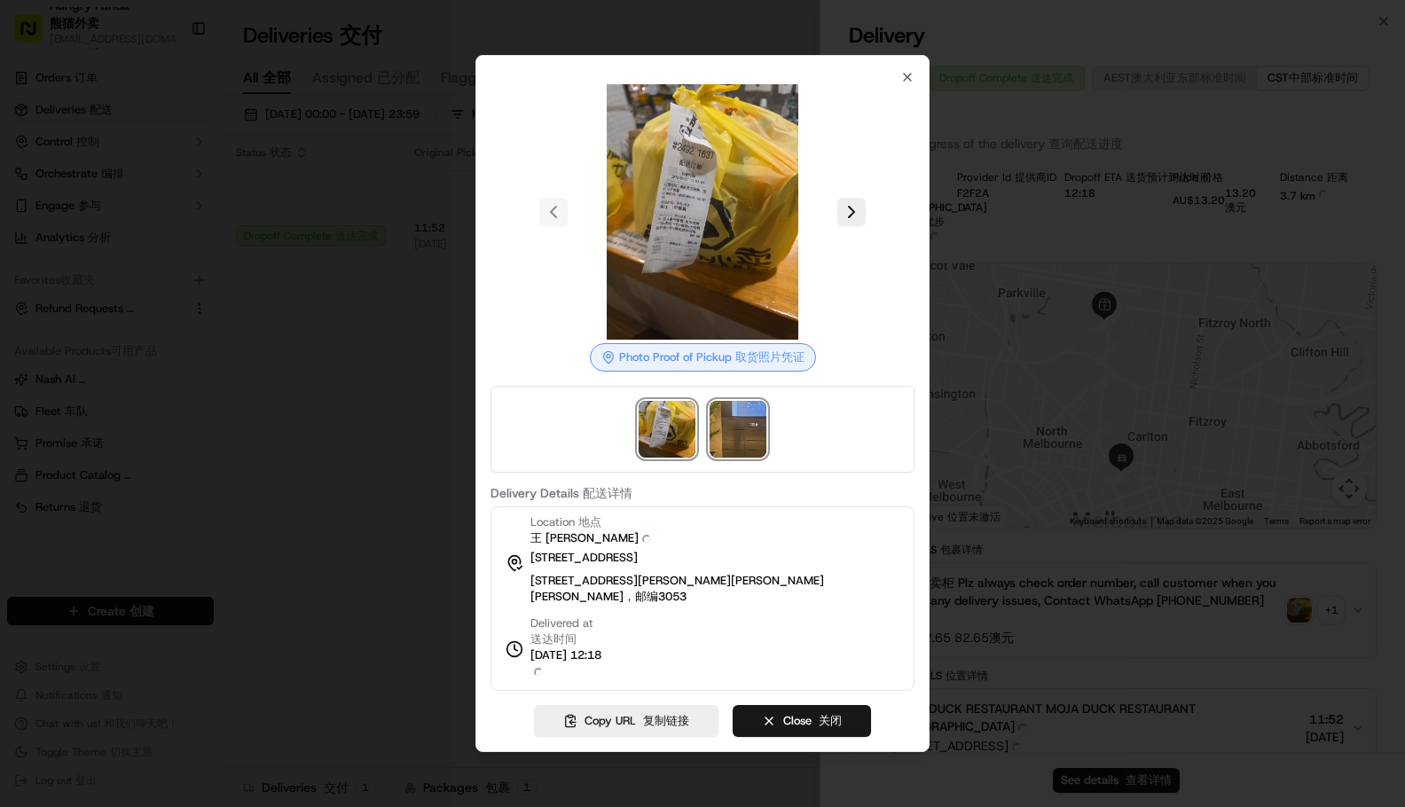
click at [741, 458] on img at bounding box center [738, 429] width 57 height 57
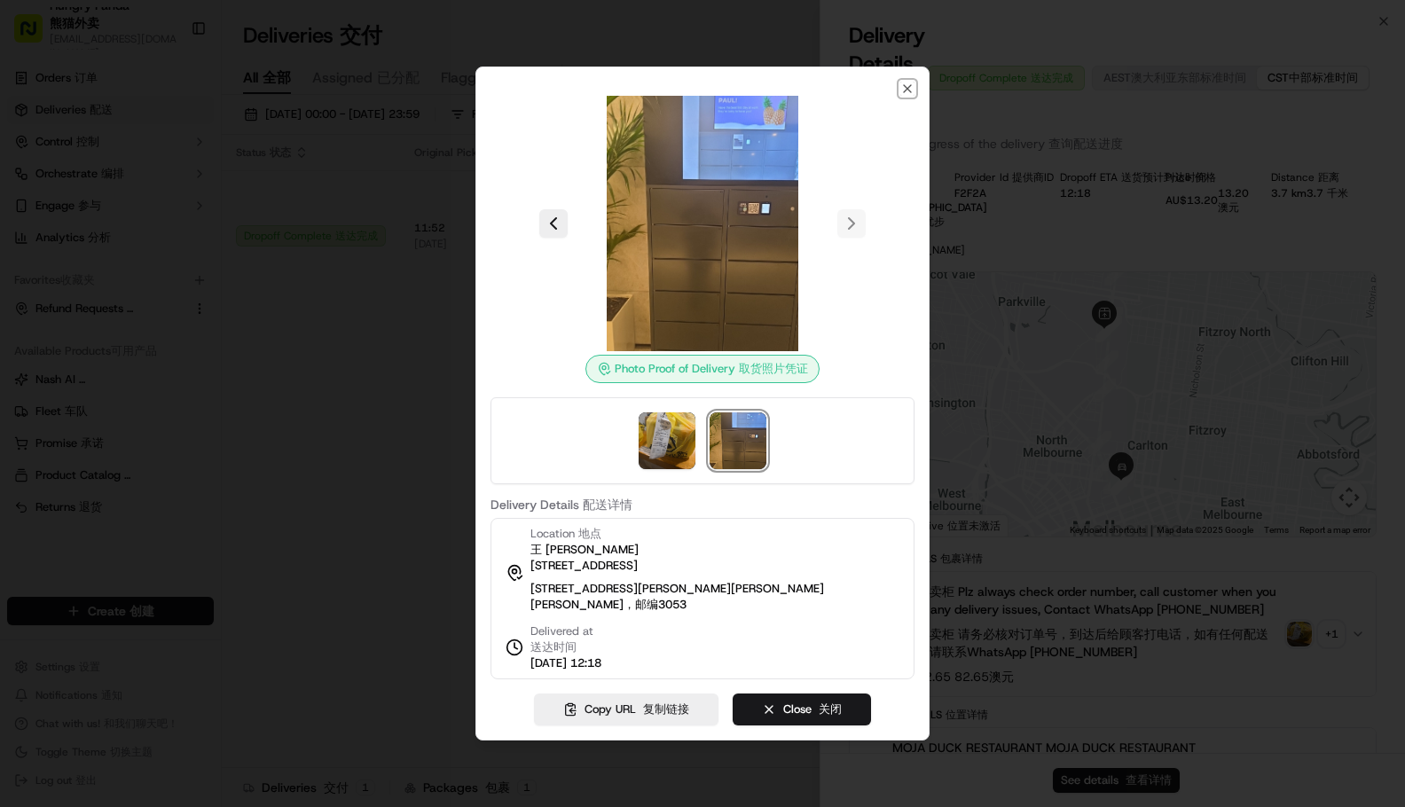
drag, startPoint x: 910, startPoint y: 87, endPoint x: 492, endPoint y: 336, distance: 486.4
click at [911, 87] on icon "button" at bounding box center [907, 89] width 14 height 14
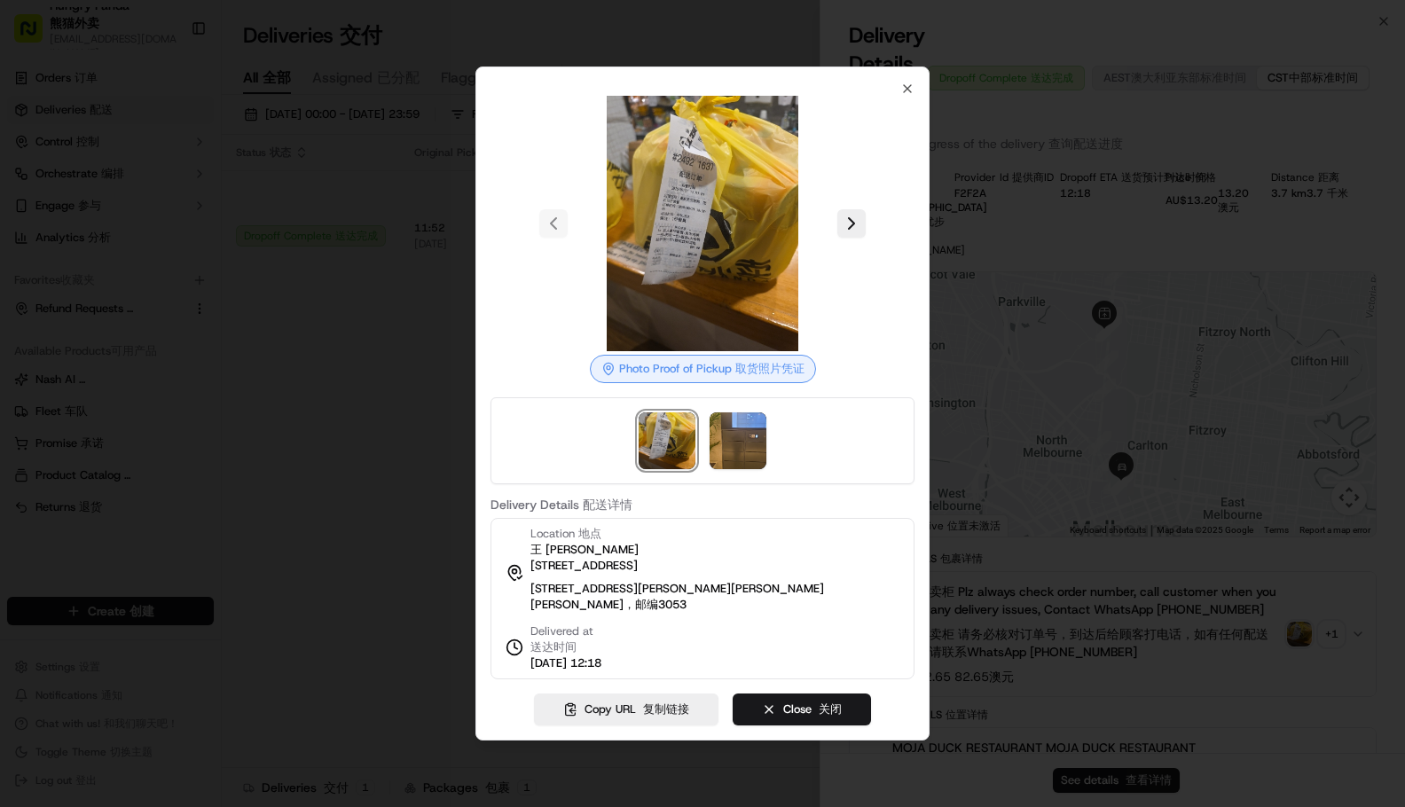
click at [372, 401] on div at bounding box center [702, 403] width 1405 height 807
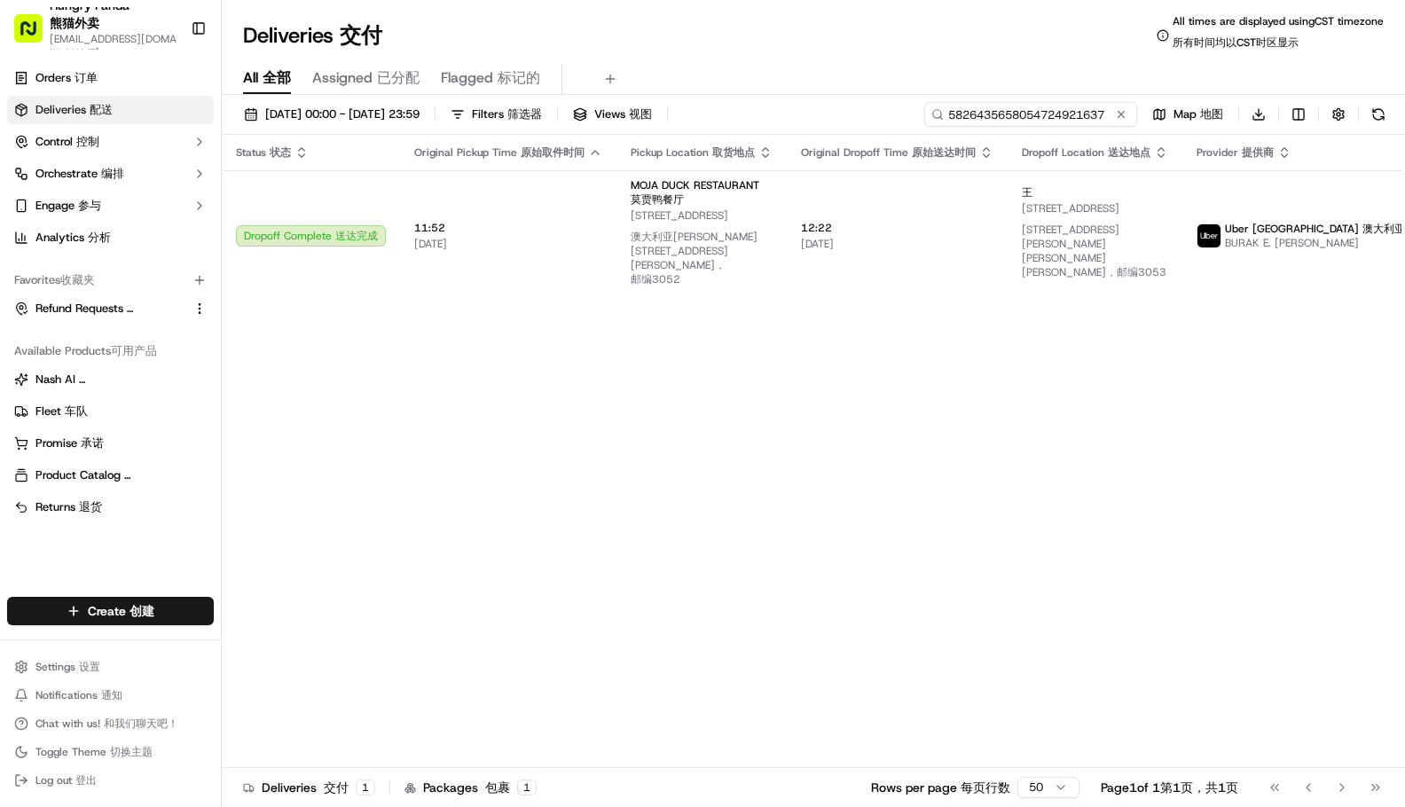
click at [1051, 113] on input "5826435658054724921637" at bounding box center [1030, 114] width 213 height 25
drag, startPoint x: 1067, startPoint y: 62, endPoint x: 840, endPoint y: 68, distance: 227.1
click at [1067, 62] on div "All All 全部 Assigned Assigned 已分配 Flagged Flagged 标记的" at bounding box center [813, 76] width 1183 height 38
